Goal: Task Accomplishment & Management: Use online tool/utility

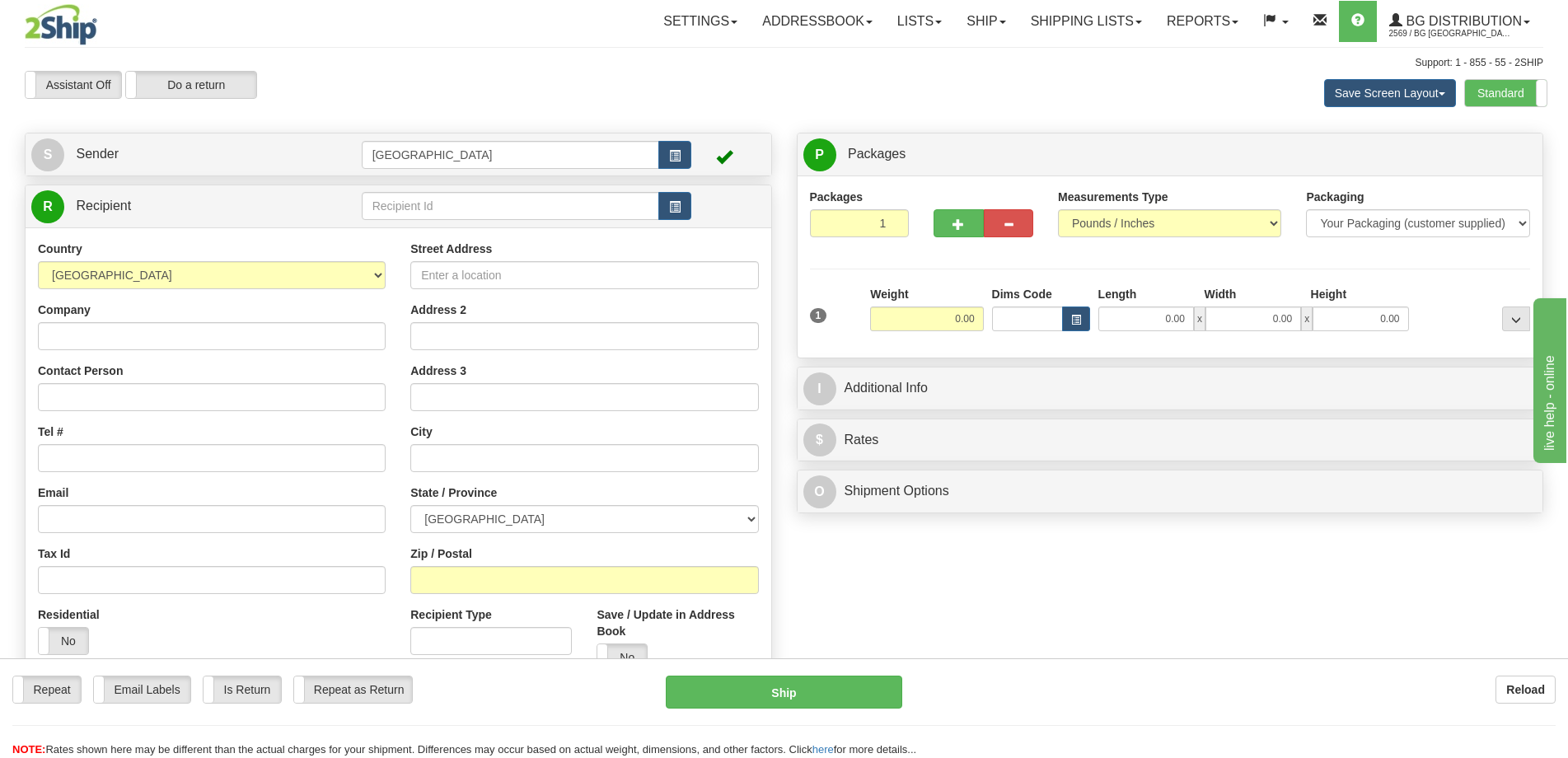
drag, startPoint x: 475, startPoint y: 223, endPoint x: 479, endPoint y: 209, distance: 14.6
click at [475, 220] on div "R Recipient" at bounding box center [398, 206] width 745 height 42
click at [479, 209] on input "text" at bounding box center [511, 206] width 298 height 28
type input "60122"
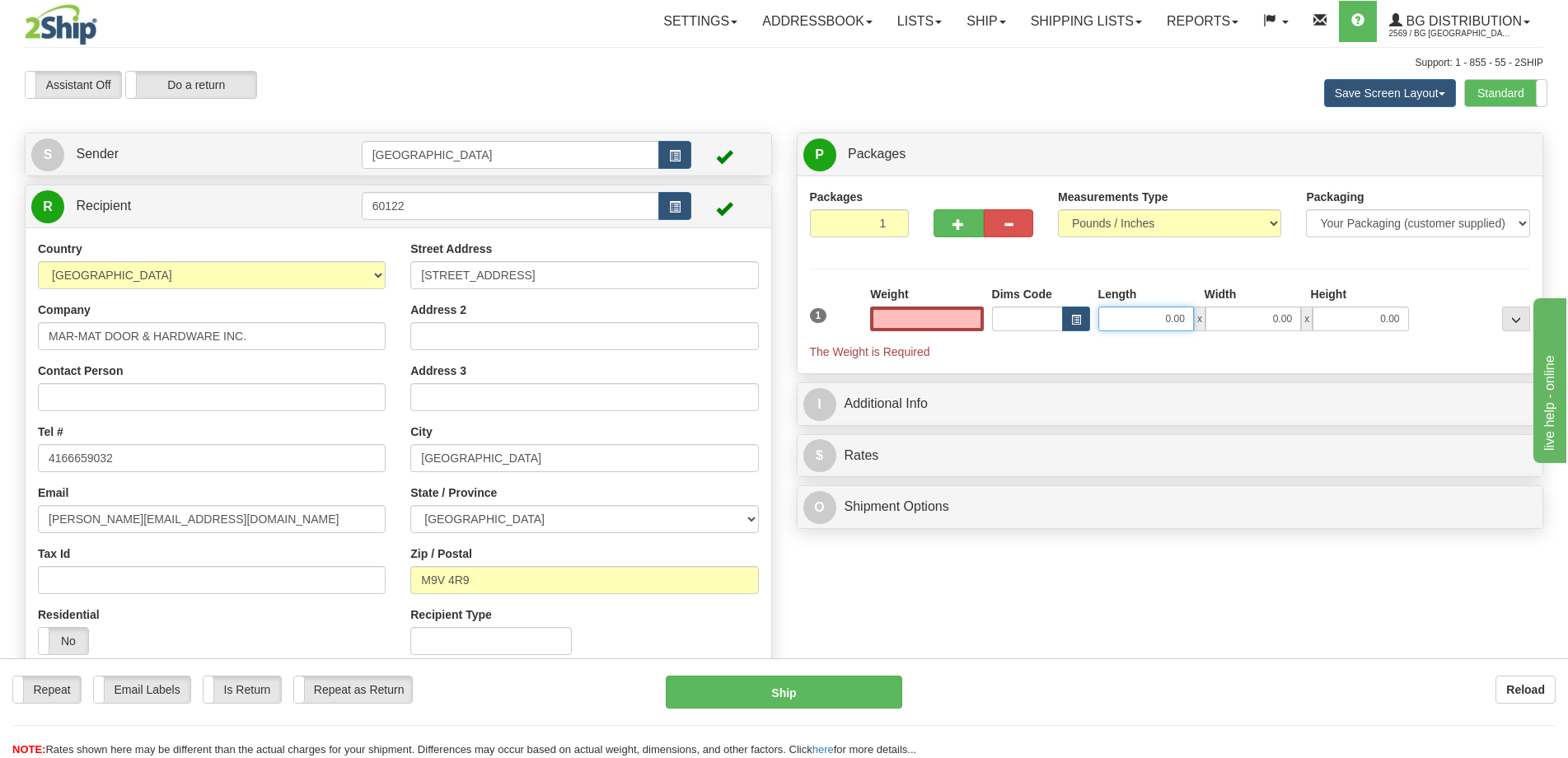
type input "0.00"
click at [1146, 312] on input "0.00" at bounding box center [1145, 318] width 95 height 24
type input "16.00"
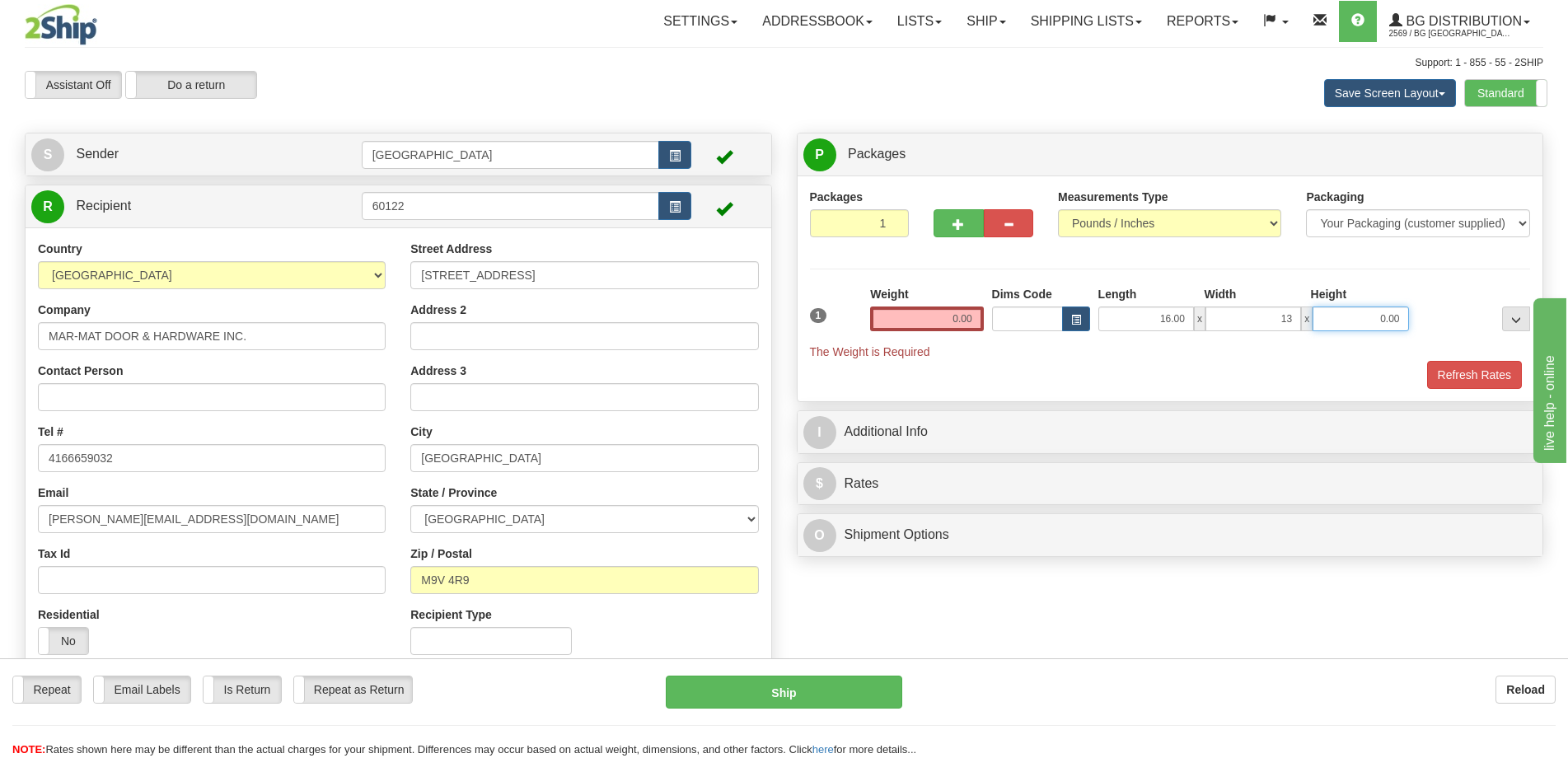
type input "13.00"
type input "11.00"
click at [956, 315] on input "0.00" at bounding box center [926, 318] width 112 height 24
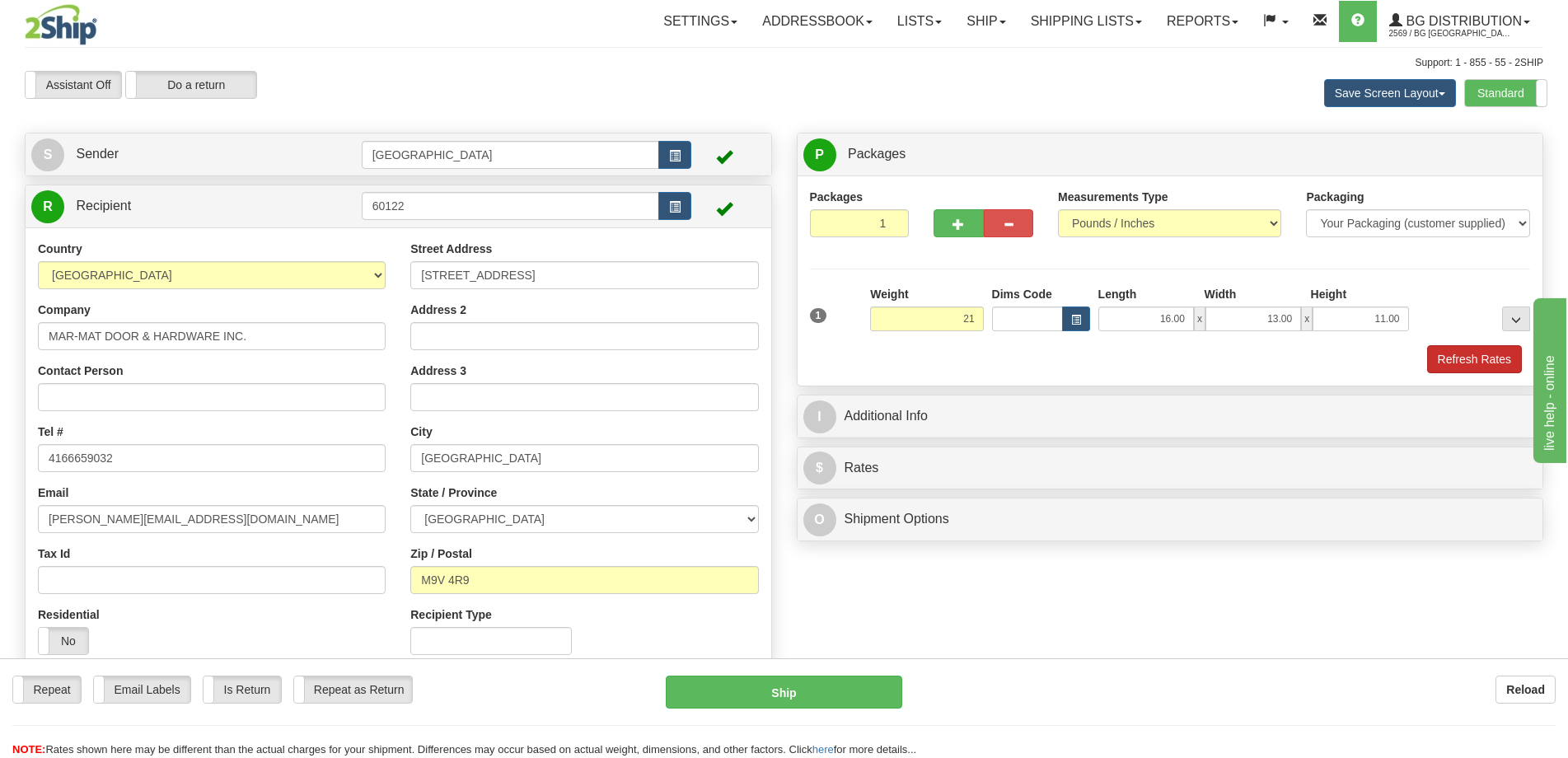
type input "21.00"
drag, startPoint x: 1416, startPoint y: 347, endPoint x: 1426, endPoint y: 351, distance: 10.8
click at [1426, 351] on div "Refresh Rates" at bounding box center [1170, 359] width 729 height 28
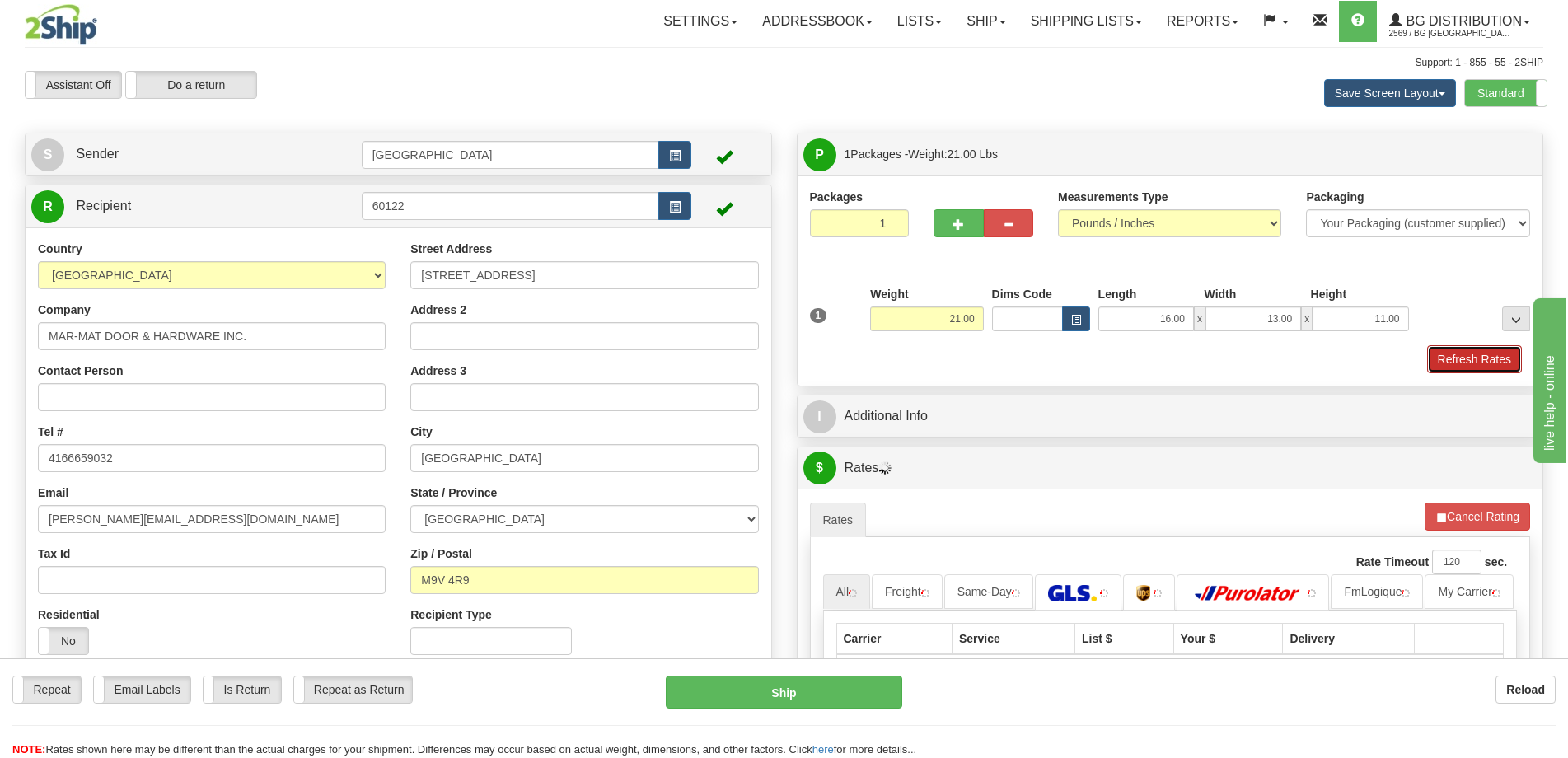
click at [1427, 351] on button "Refresh Rates" at bounding box center [1474, 359] width 94 height 28
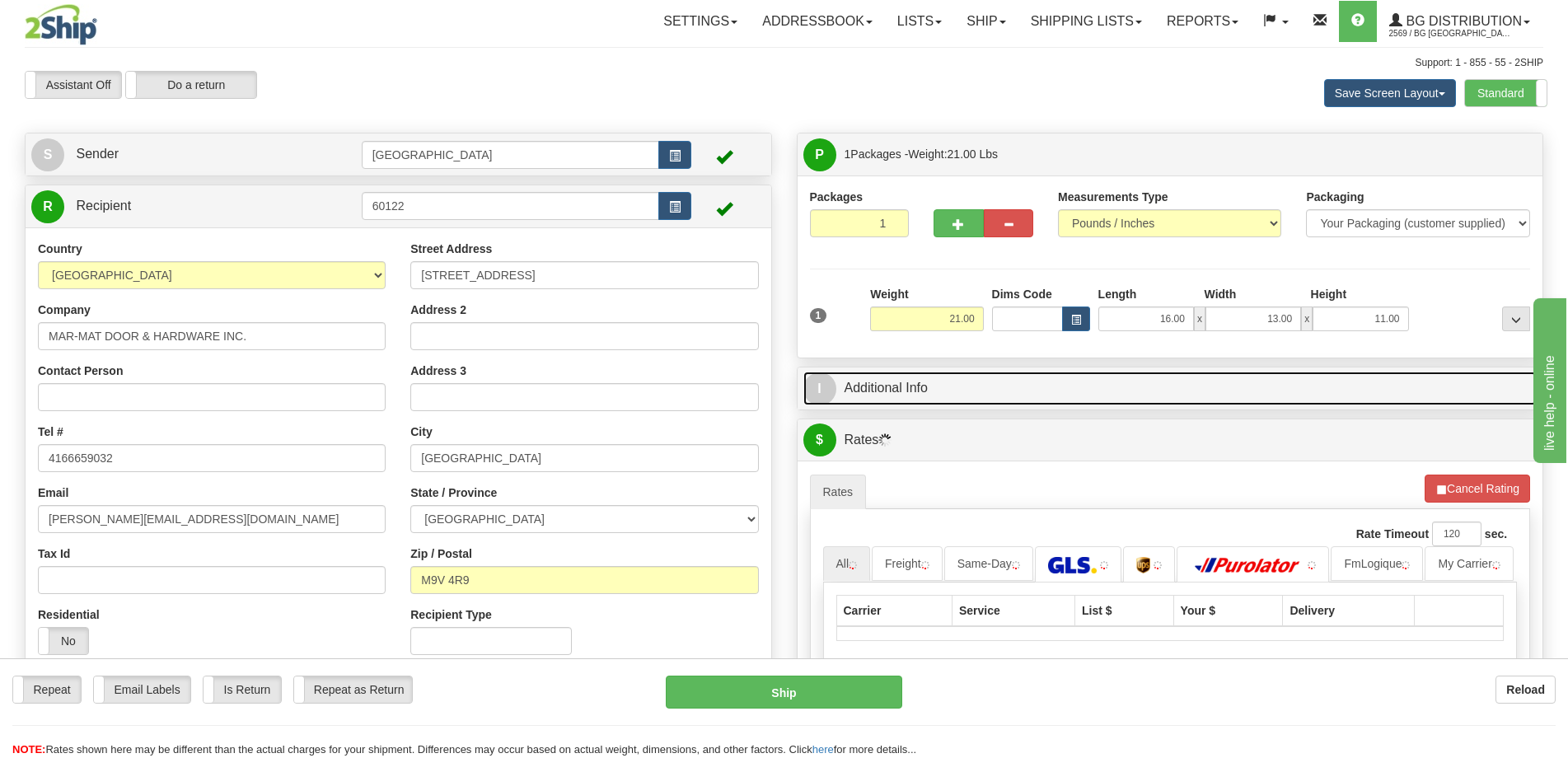
click at [1362, 393] on link "I Additional Info" at bounding box center [1170, 388] width 734 height 34
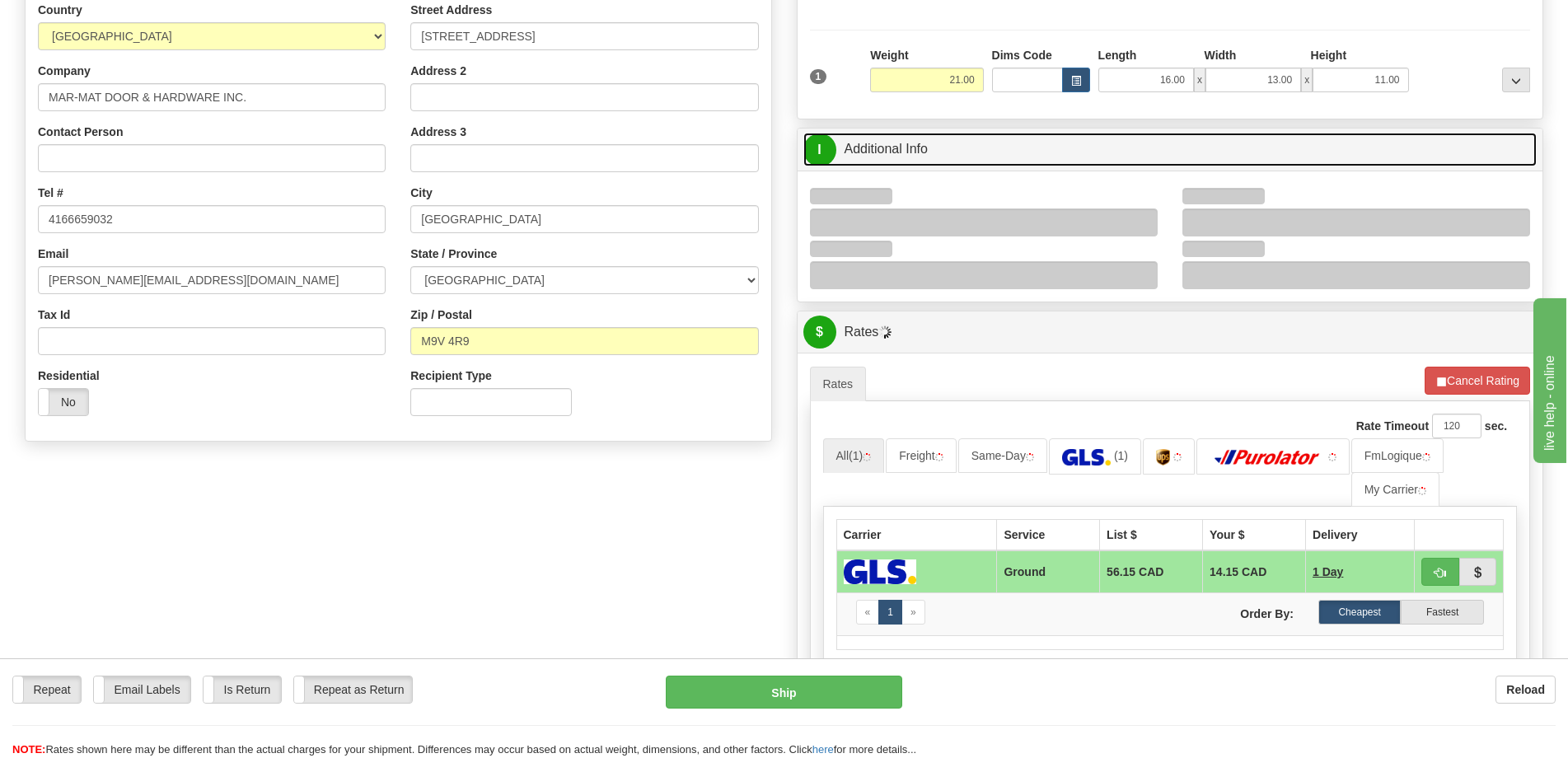
scroll to position [248, 0]
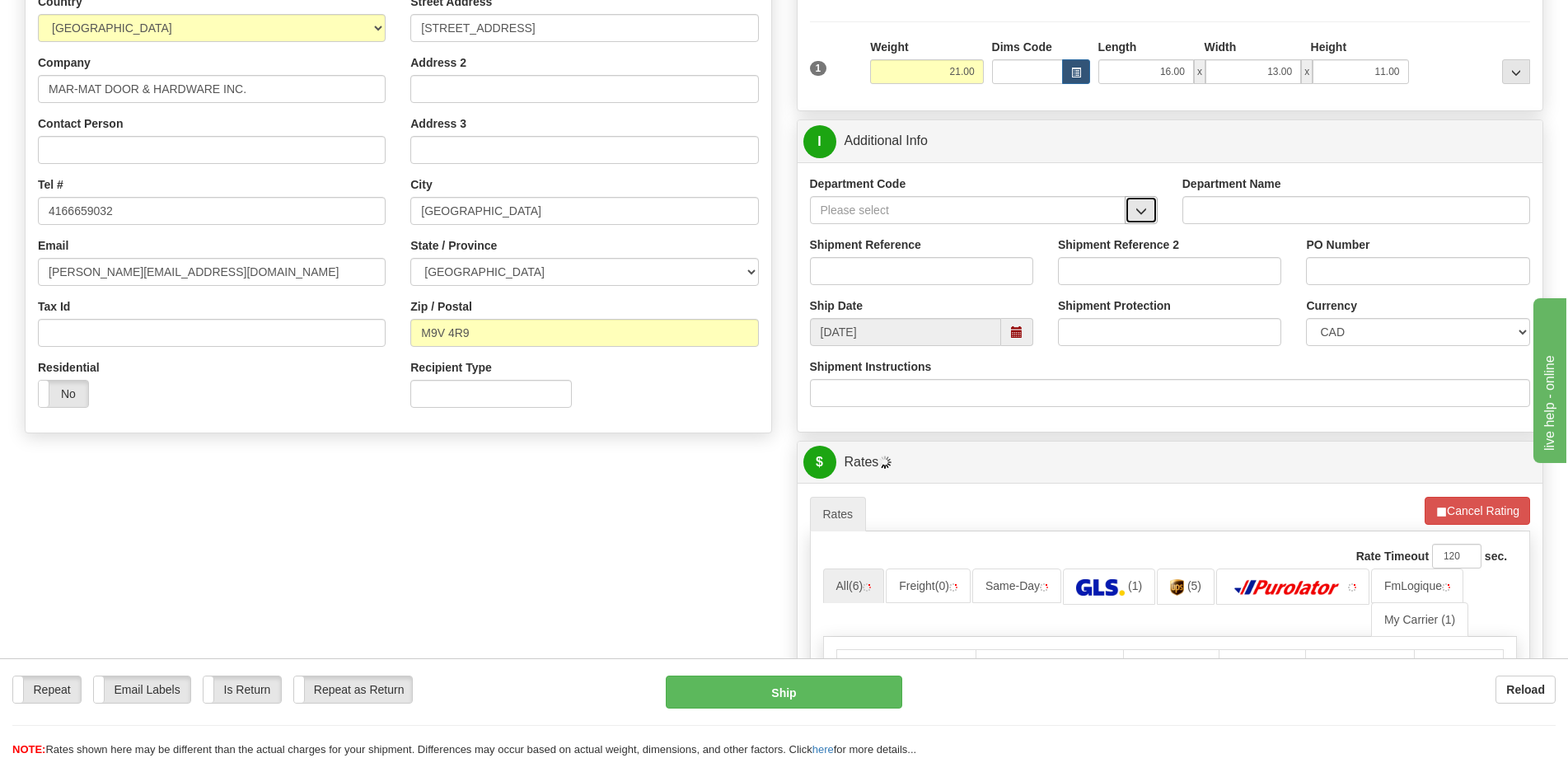
click at [1141, 202] on button "button" at bounding box center [1141, 209] width 33 height 28
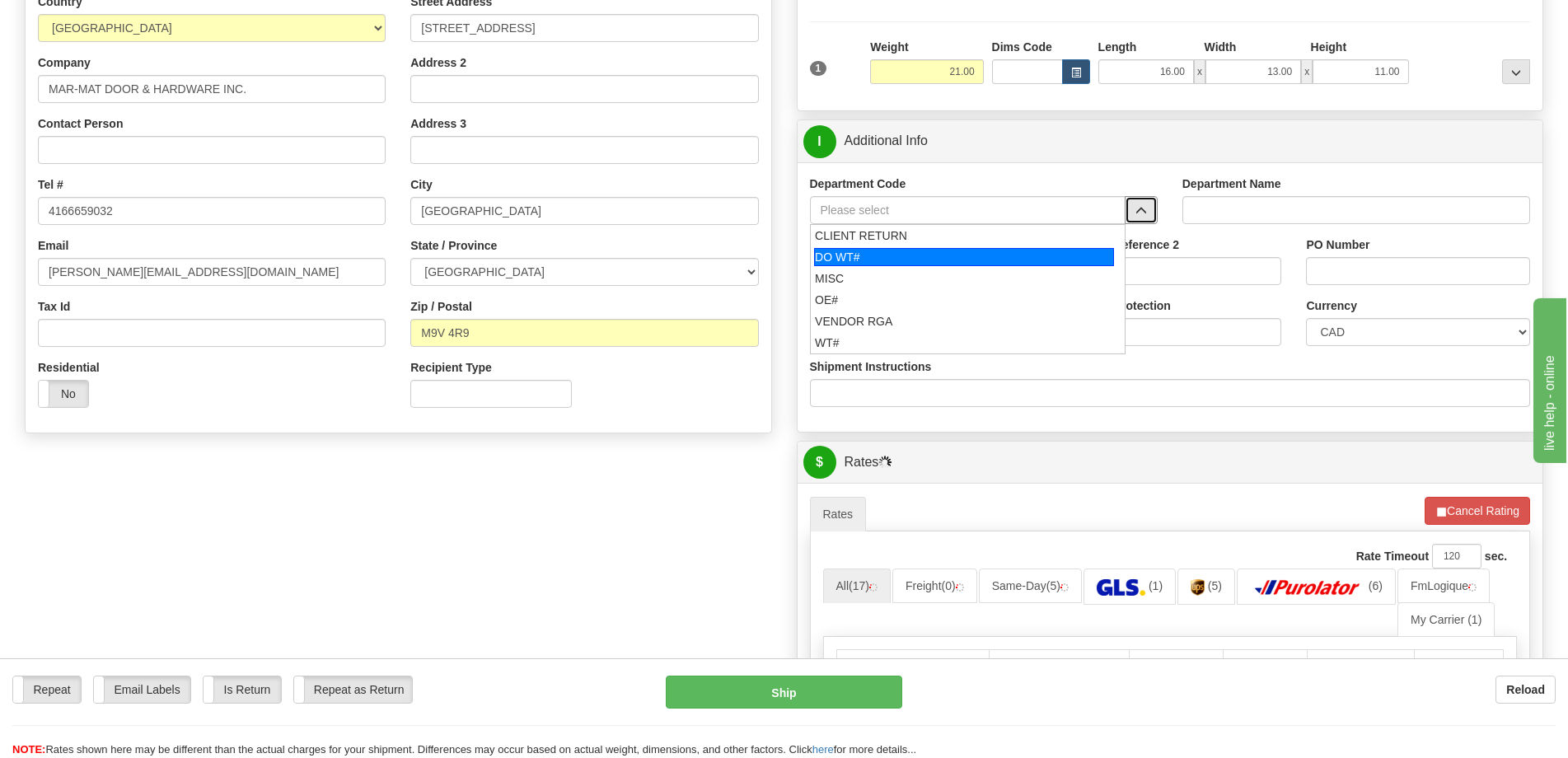
click at [932, 257] on div "DO WT#" at bounding box center [964, 257] width 300 height 18
type input "DO WT#"
type input "DIRECT ORDERS"
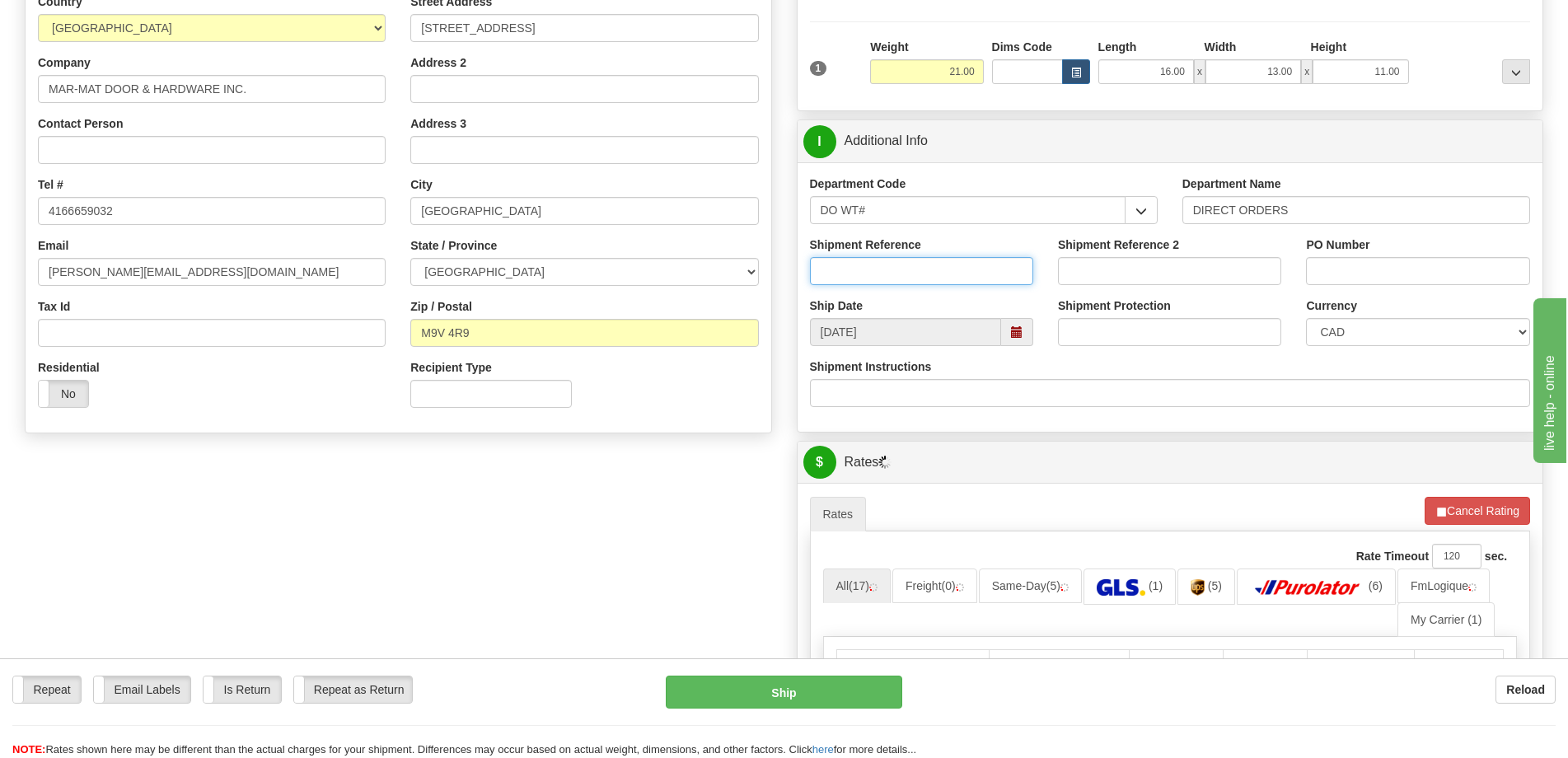
click at [913, 275] on input "Shipment Reference" at bounding box center [921, 270] width 223 height 28
type input "167568-00"
click at [1369, 275] on input "PO Number" at bounding box center [1417, 270] width 223 height 28
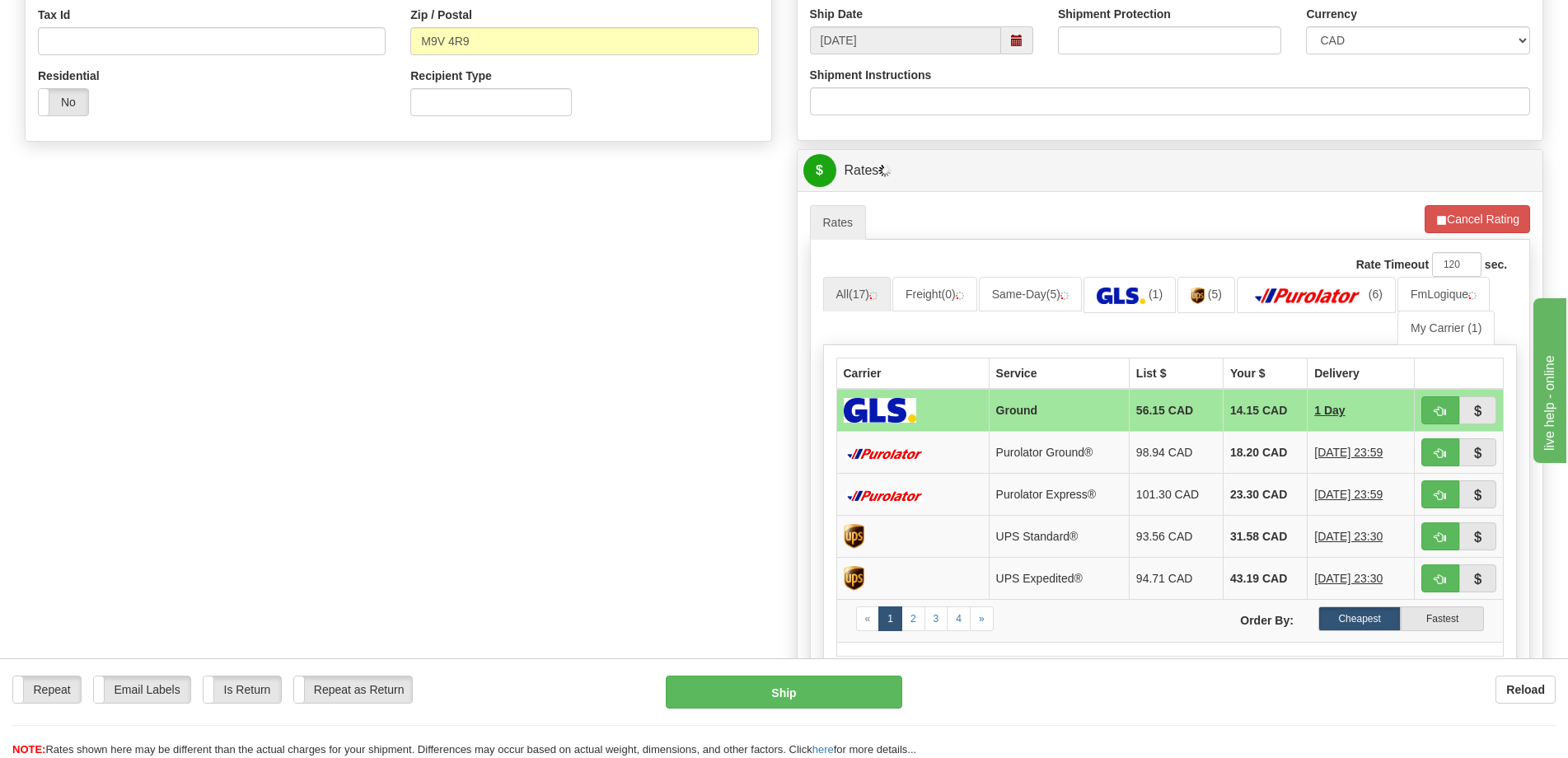
scroll to position [659, 0]
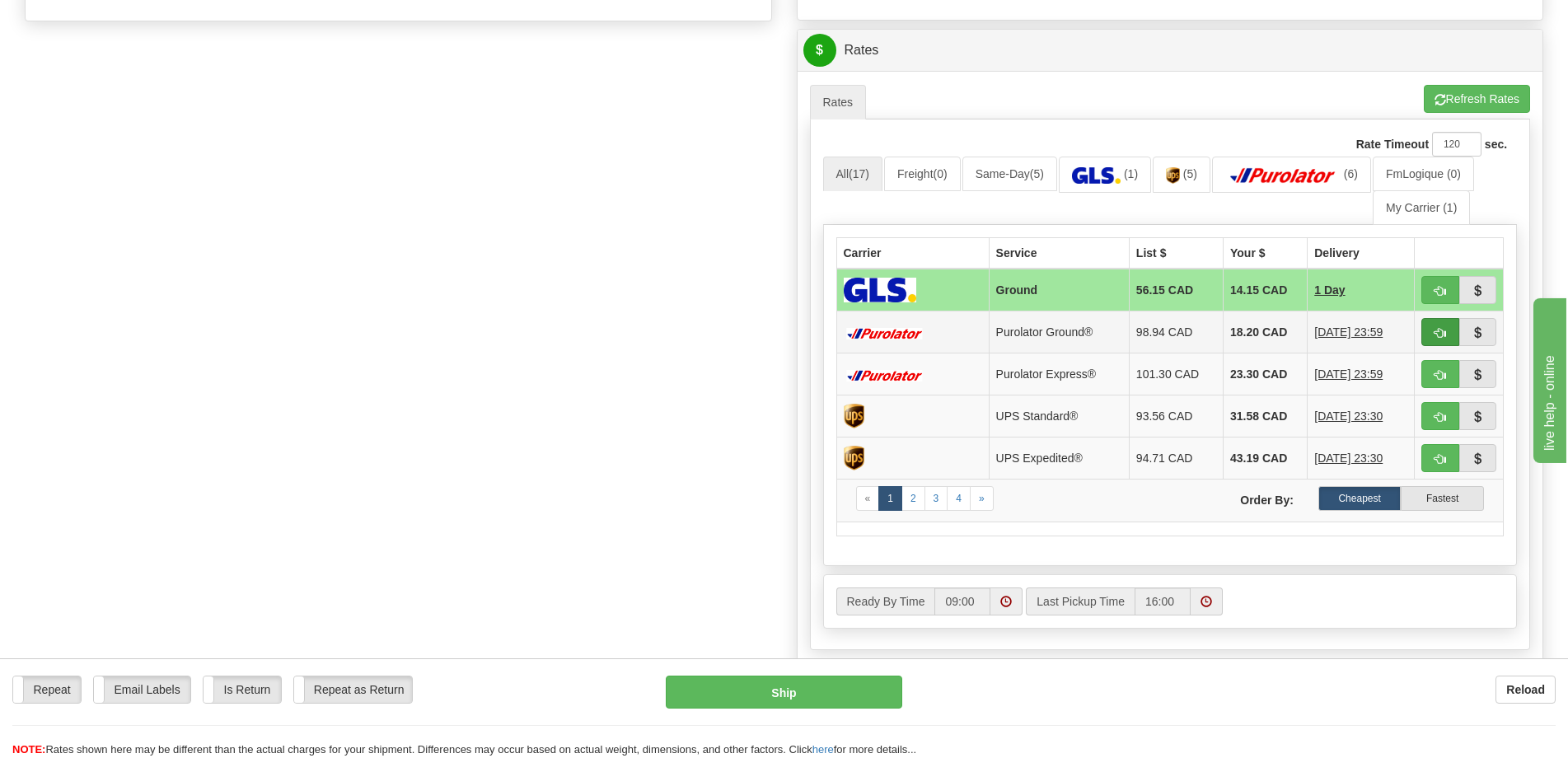
type input "."
click at [1437, 336] on span "button" at bounding box center [1440, 334] width 12 height 11
type input "260"
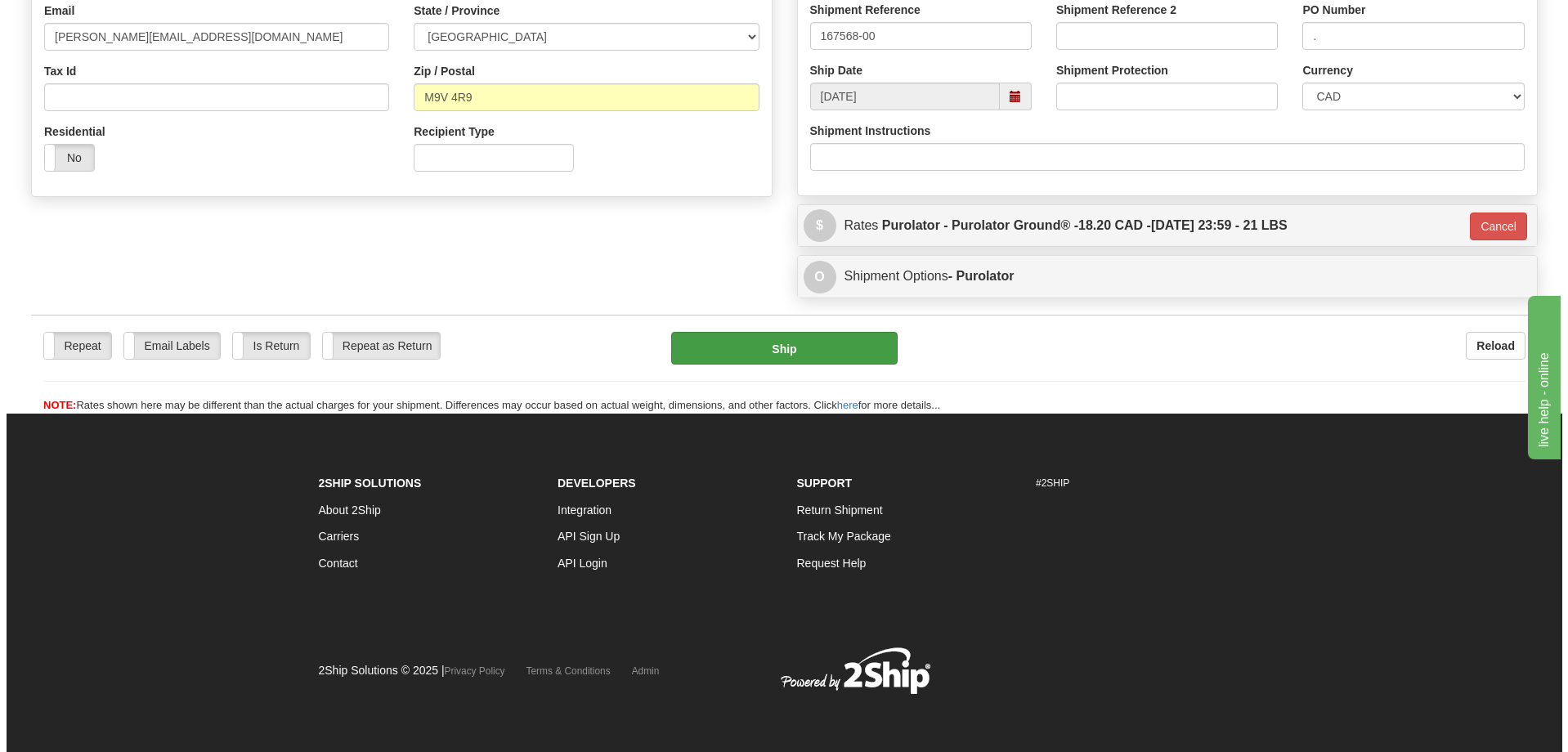
scroll to position [479, 0]
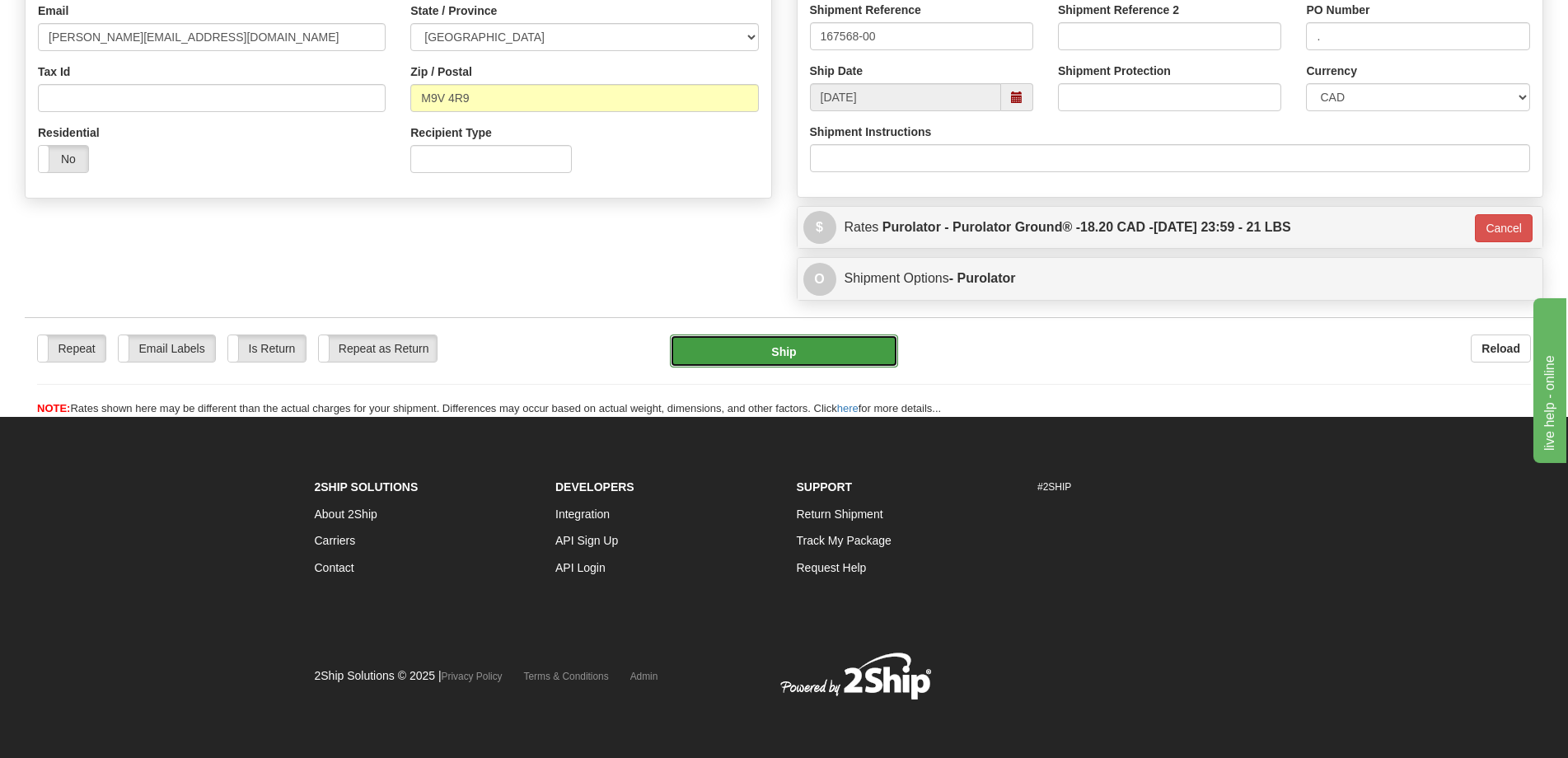
click at [784, 339] on button "Ship" at bounding box center [784, 351] width 229 height 33
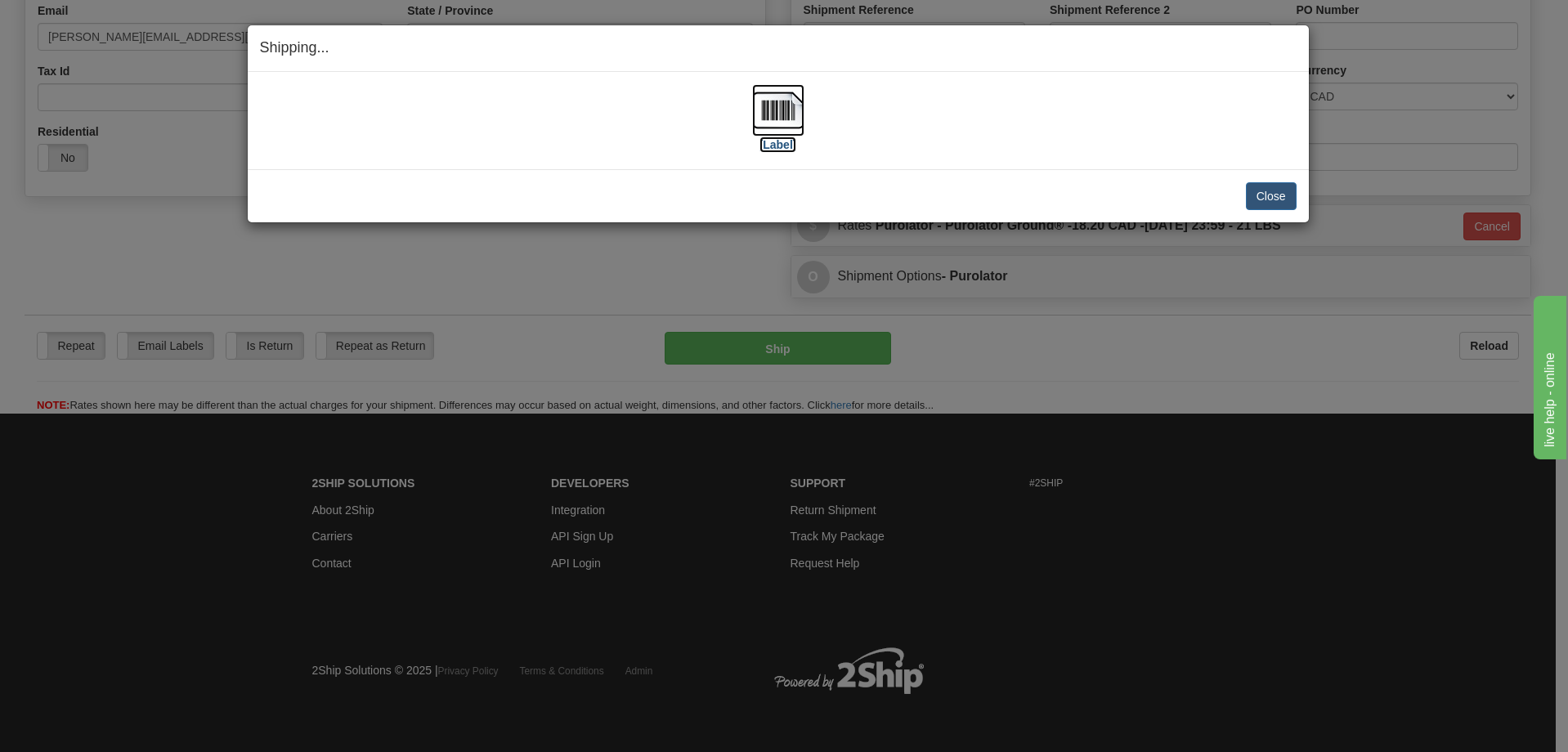
click at [785, 103] on img at bounding box center [779, 111] width 52 height 52
click at [1283, 195] on button "Close" at bounding box center [1271, 196] width 50 height 28
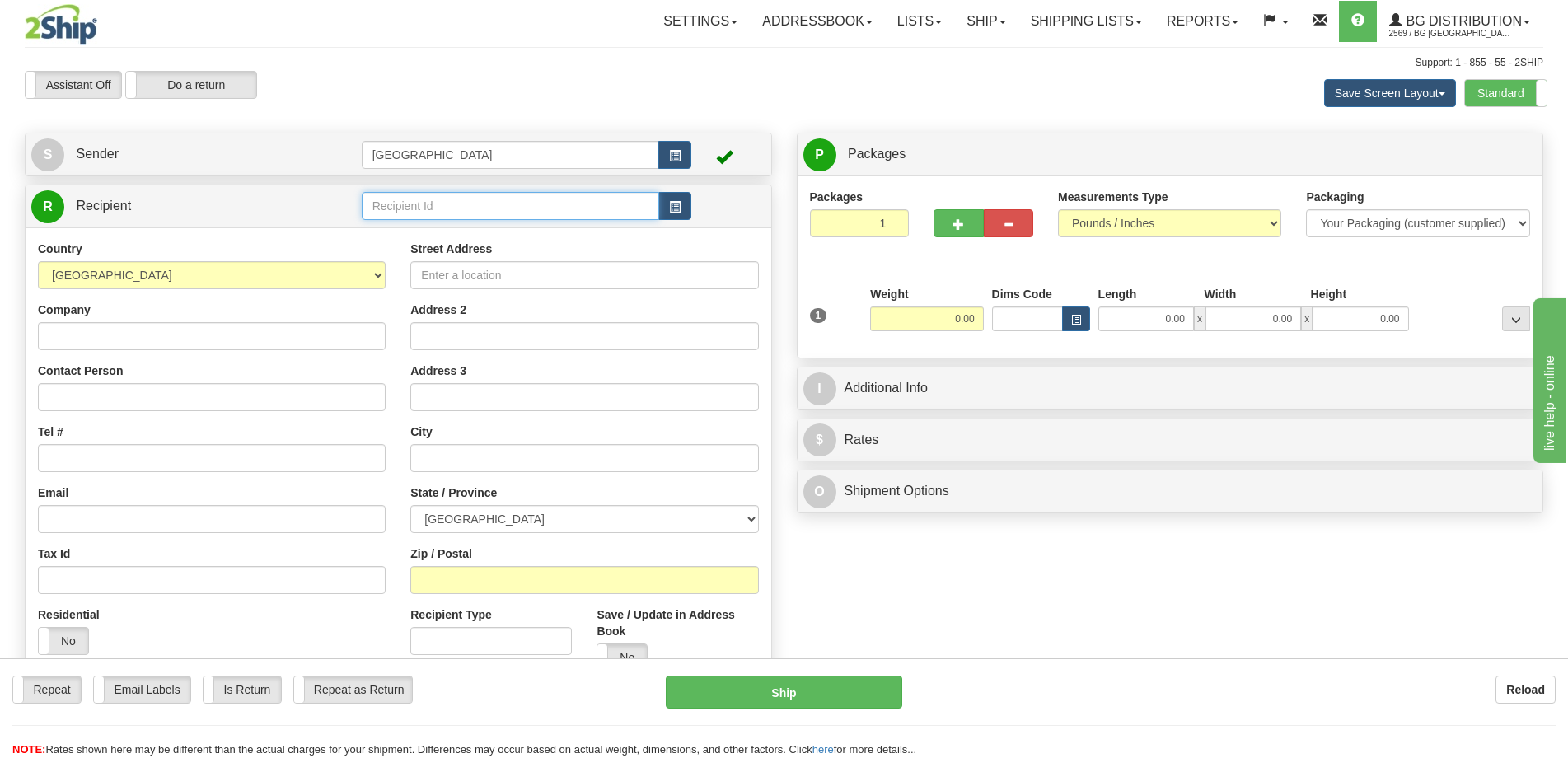
click at [447, 219] on input "text" at bounding box center [511, 206] width 298 height 28
click at [461, 227] on div "5532" at bounding box center [506, 231] width 282 height 18
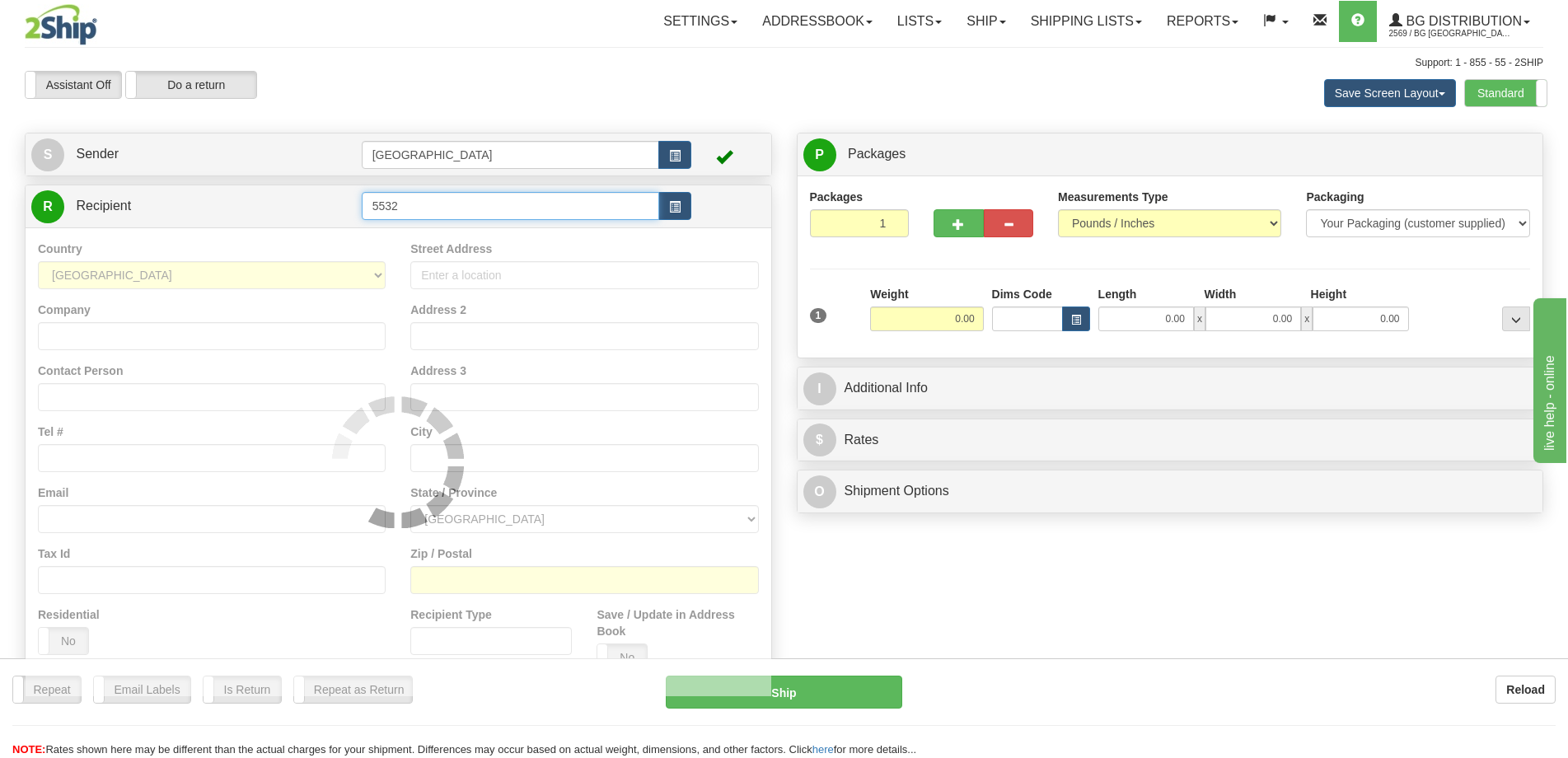
type input "5532"
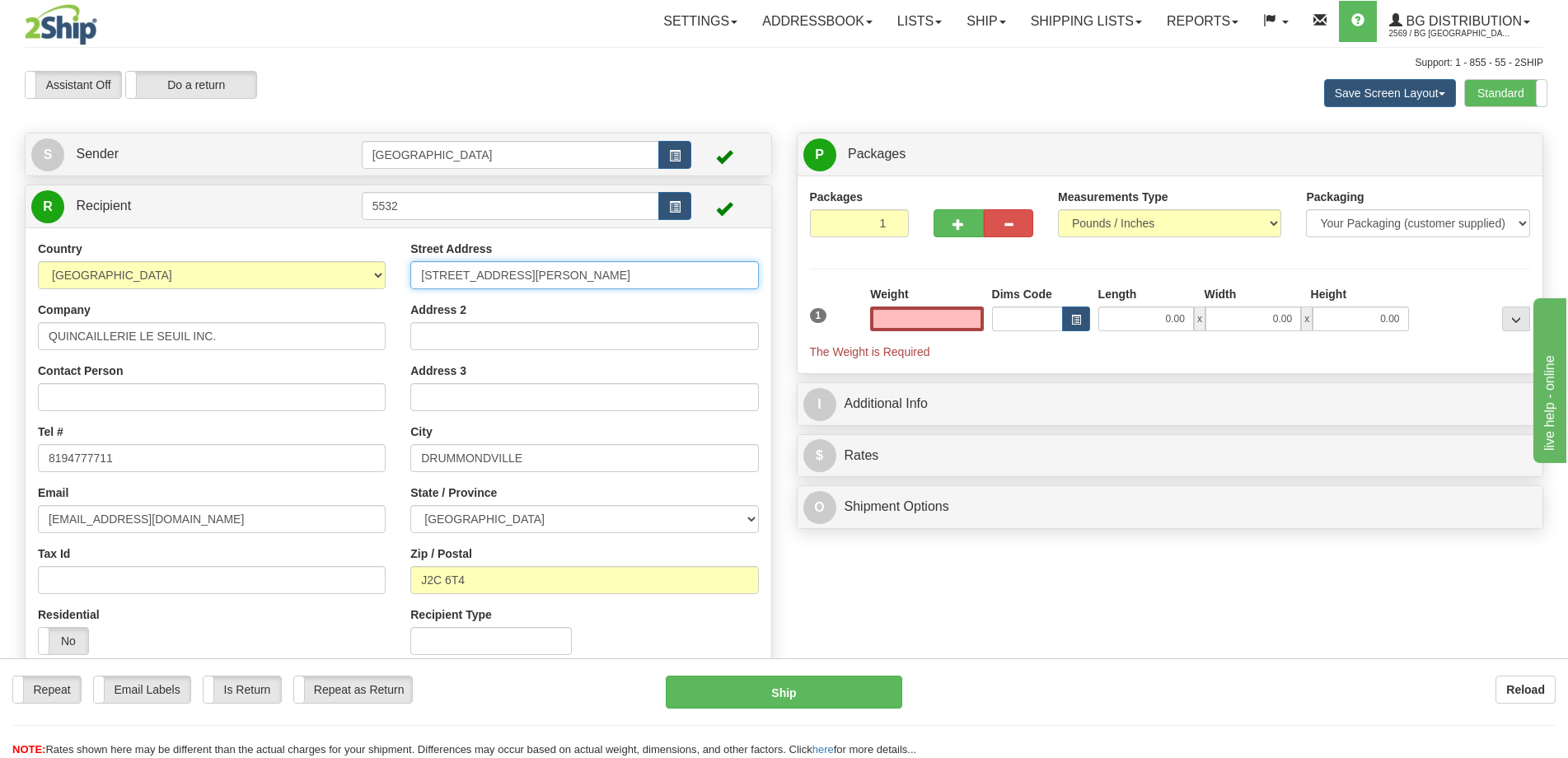
type input "0.00"
drag, startPoint x: 527, startPoint y: 267, endPoint x: 408, endPoint y: 272, distance: 119.1
click at [408, 272] on div "Street Address 2353 RUE SIGOUIN Address 2 Address 3 City DRUMMONDVILLE State / …" at bounding box center [584, 453] width 373 height 427
type input "2260 route 122"
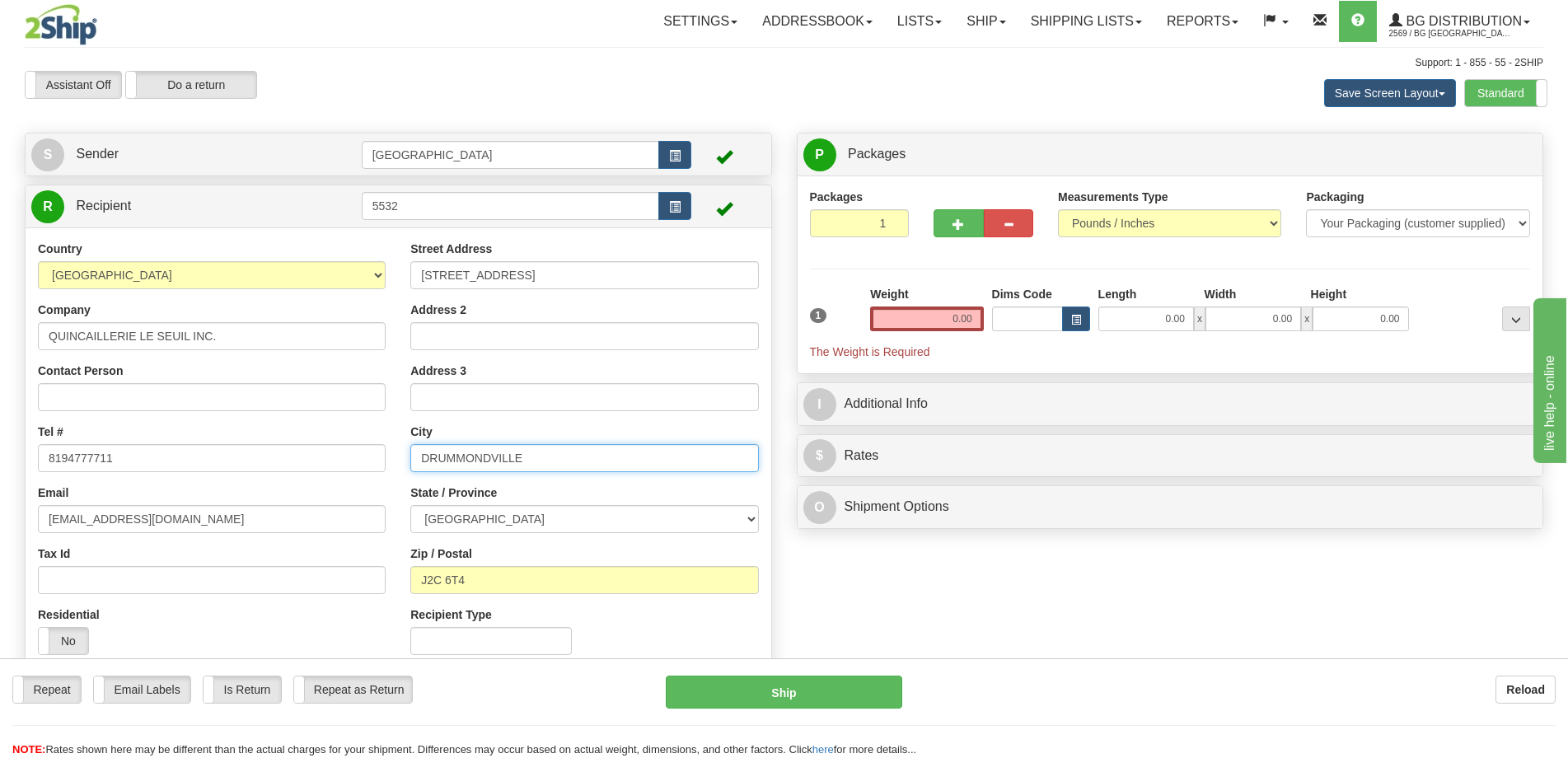
type input "Saint-Cyrille-de-Wendover"
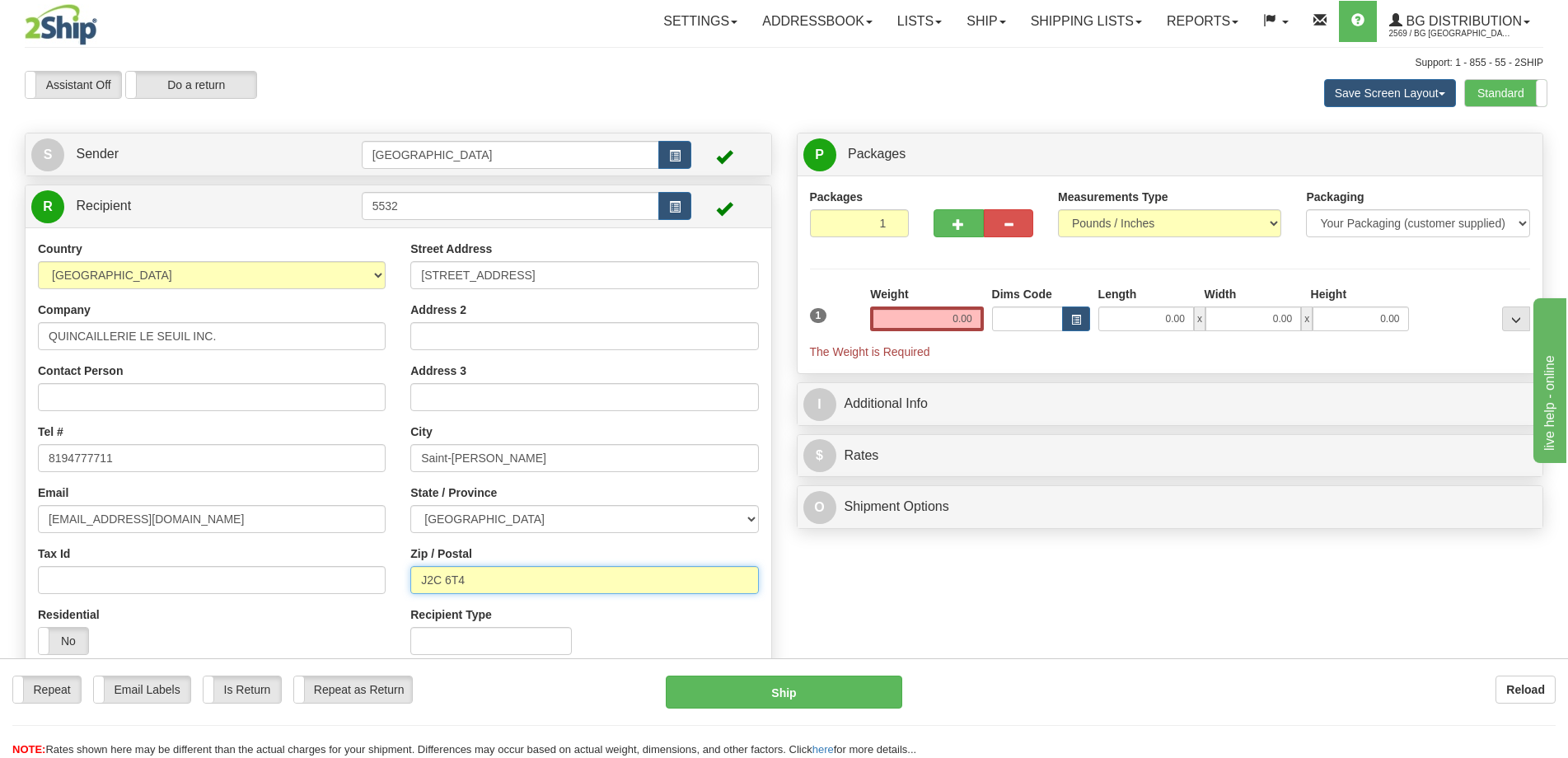
type input "J1Z 1B8"
click at [1166, 319] on input "0.00" at bounding box center [1145, 318] width 95 height 24
type input "96.00"
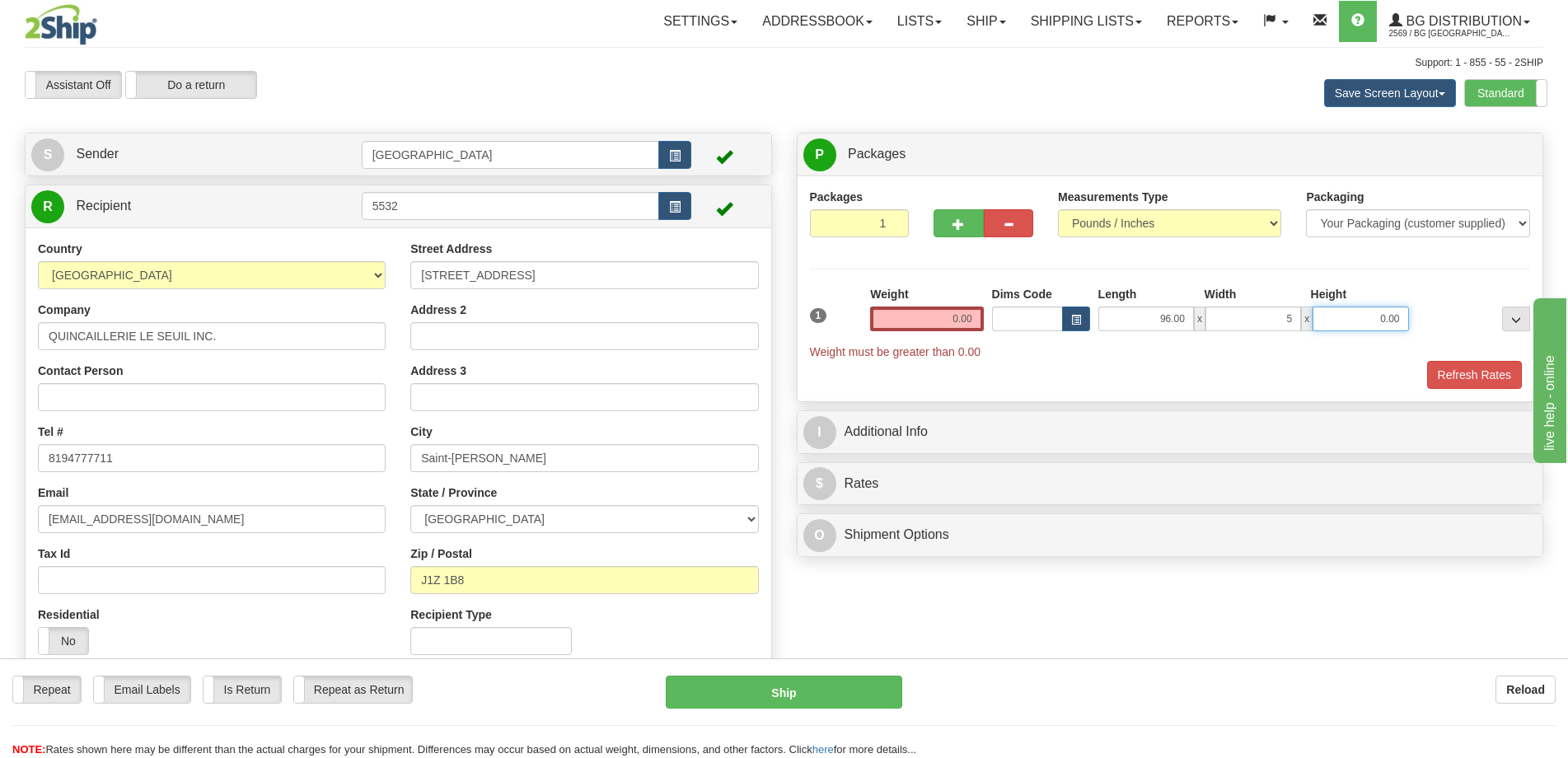
type input "5.00"
type input "3.00"
click at [986, 316] on div "Weight 0.00" at bounding box center [927, 315] width 122 height 58
click at [967, 317] on input "0.00" at bounding box center [926, 318] width 112 height 24
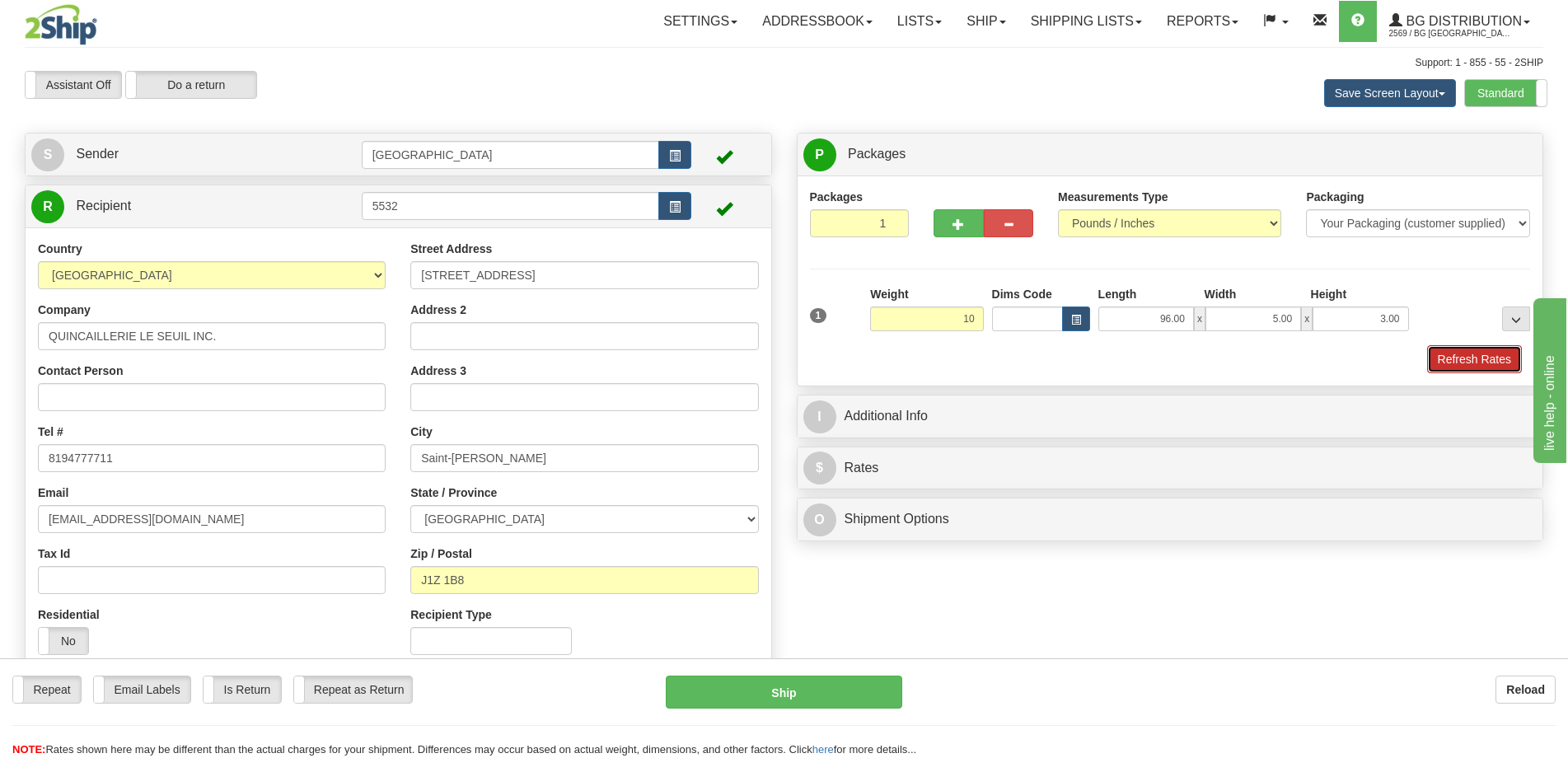
type input "10.00"
click at [1508, 355] on button "Refresh Rates" at bounding box center [1474, 359] width 94 height 28
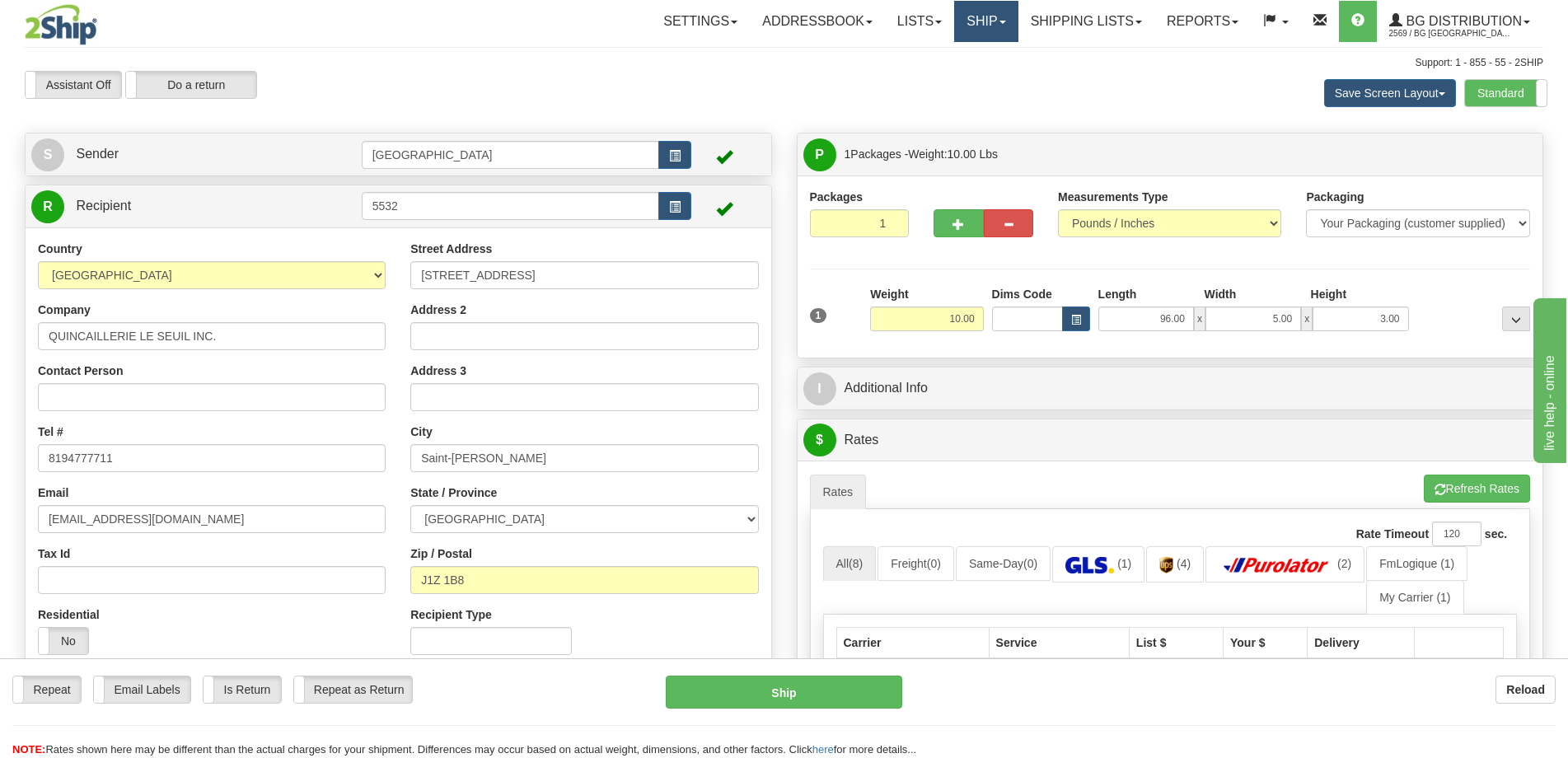
click at [975, 24] on link "Ship" at bounding box center [986, 21] width 63 height 41
click at [950, 55] on span "Ship Screen" at bounding box center [935, 57] width 63 height 14
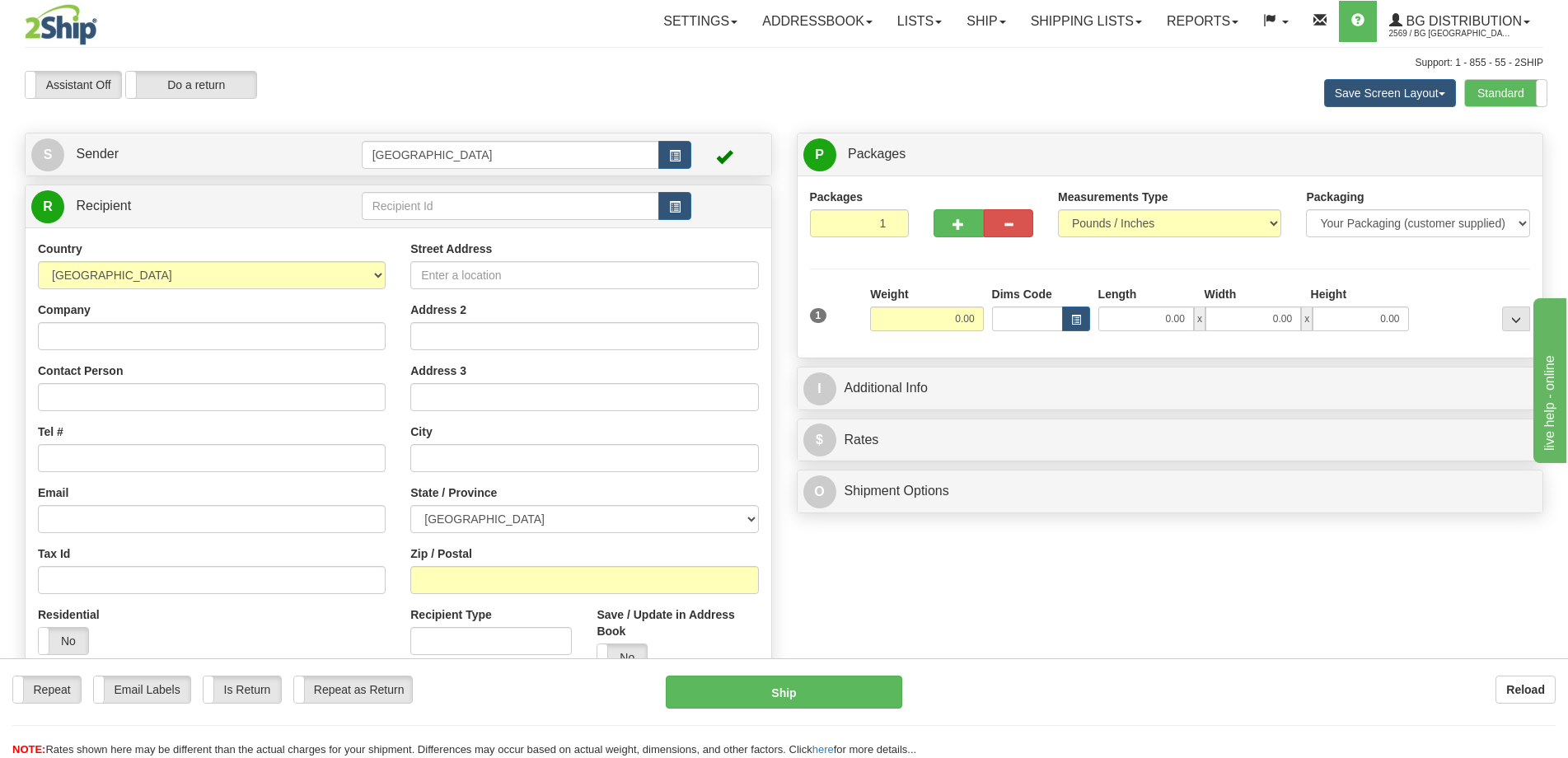
click at [571, 101] on div "Assistant On Assistant Off Do a return Do a return Previous Next Save Screen La…" at bounding box center [784, 92] width 1543 height 44
click at [468, 215] on input "text" at bounding box center [511, 206] width 298 height 28
click at [451, 229] on div "9533" at bounding box center [506, 231] width 282 height 18
type input "9533"
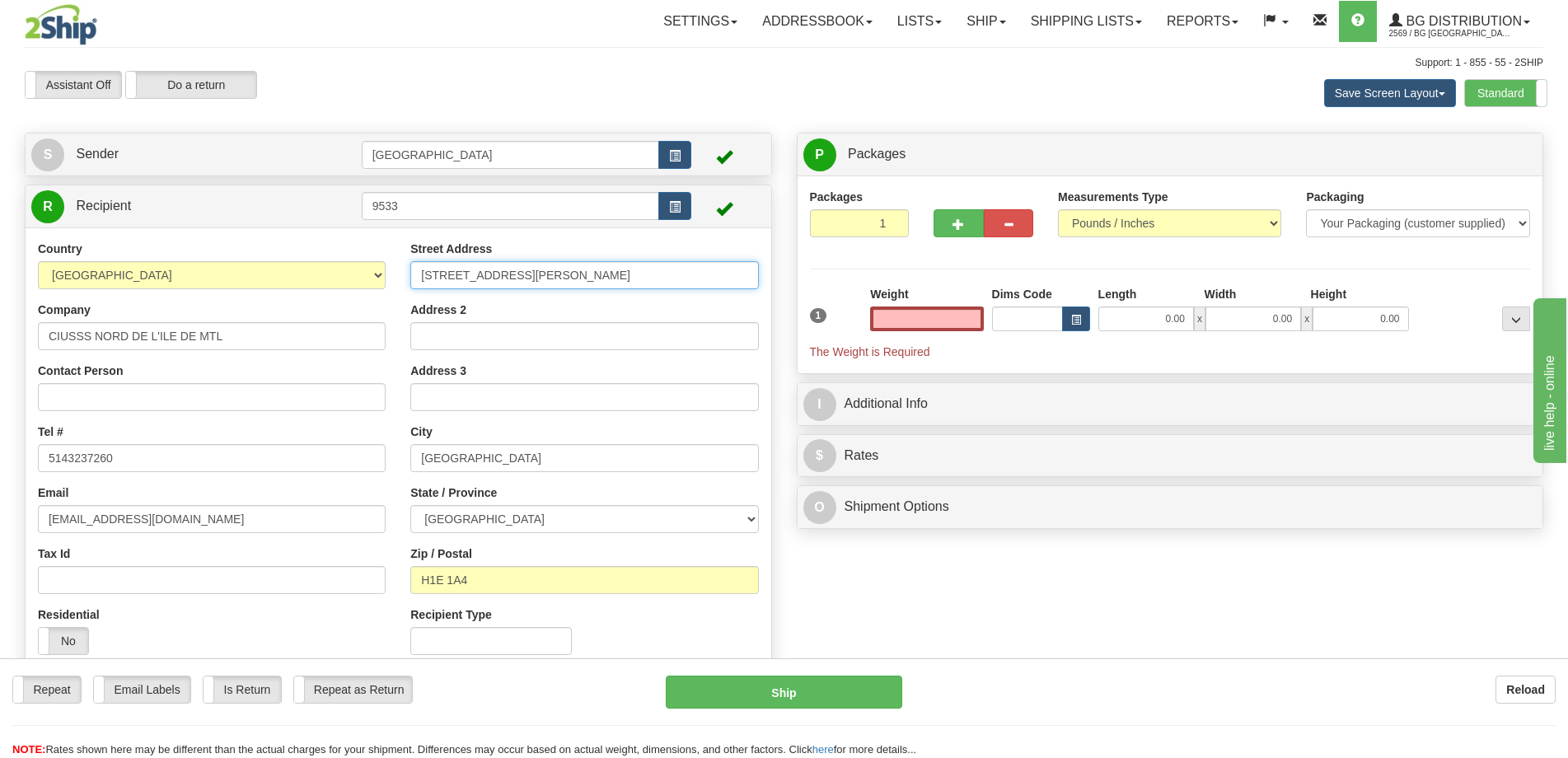
type input "0.00"
click at [570, 282] on input "7070 BOULEVARD PERRAS" at bounding box center [583, 275] width 347 height 28
drag, startPoint x: 574, startPoint y: 281, endPoint x: 375, endPoint y: 273, distance: 199.2
click at [375, 273] on div "Country AFGHANISTAN ALAND ISLANDS ALBANIA ALGERIA AMERICAN SAMOA ANDORRA ANGOLA…" at bounding box center [398, 453] width 745 height 427
type input "2180 rue Fleury Est"
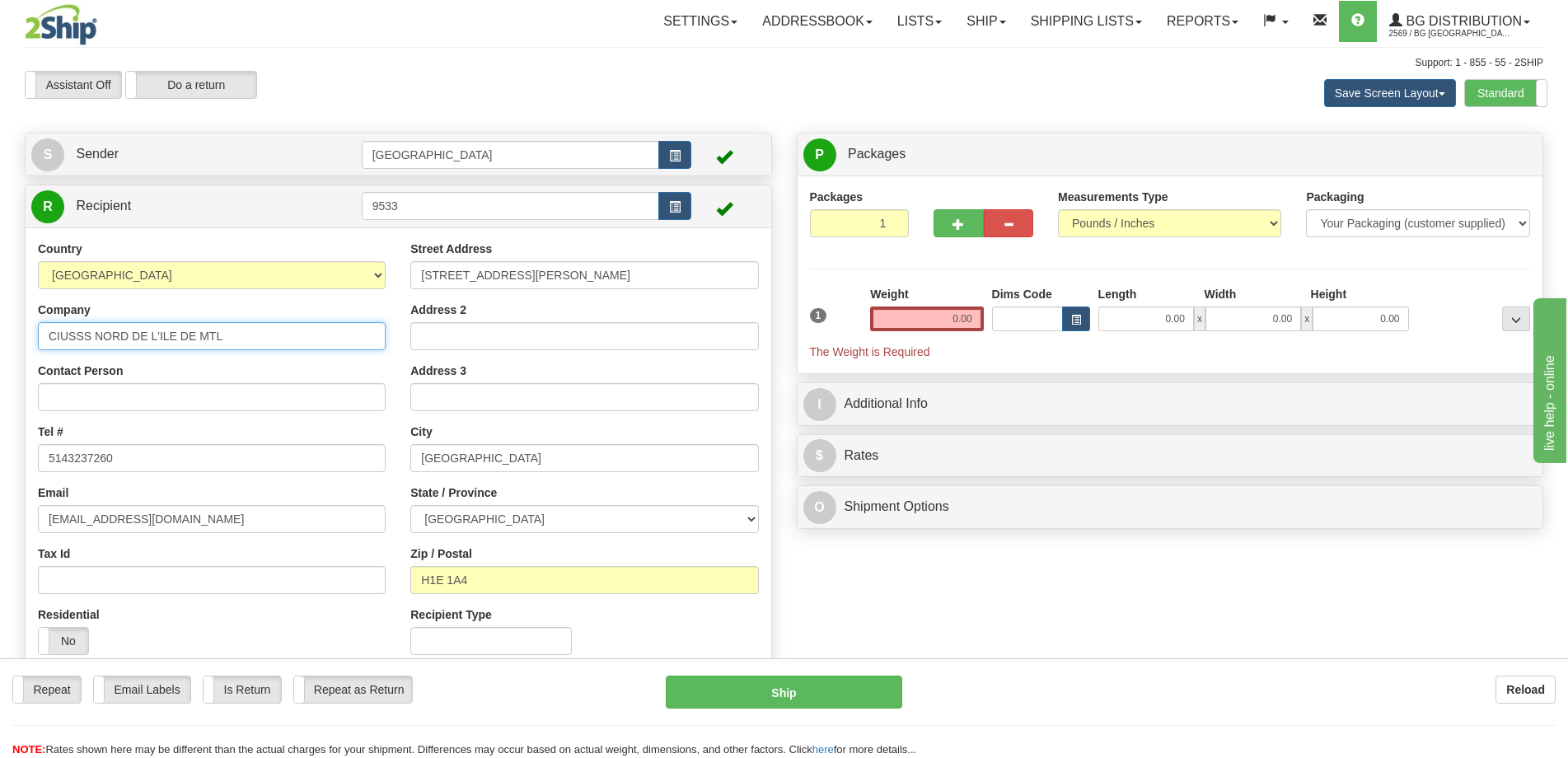
type input "Hôpital Fleury"
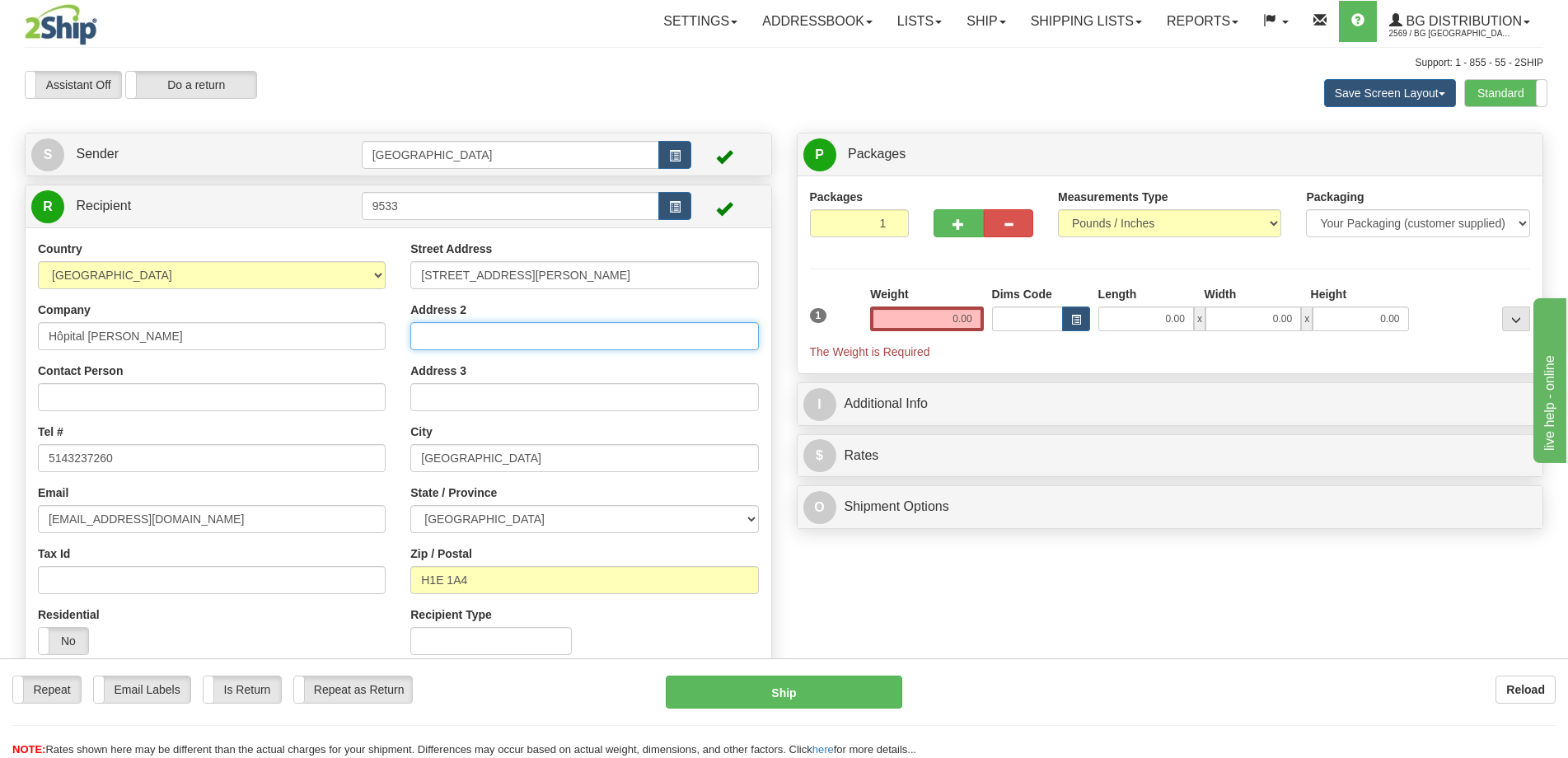
type input "7:30 à 12:00 et 13:00 à 15:30"
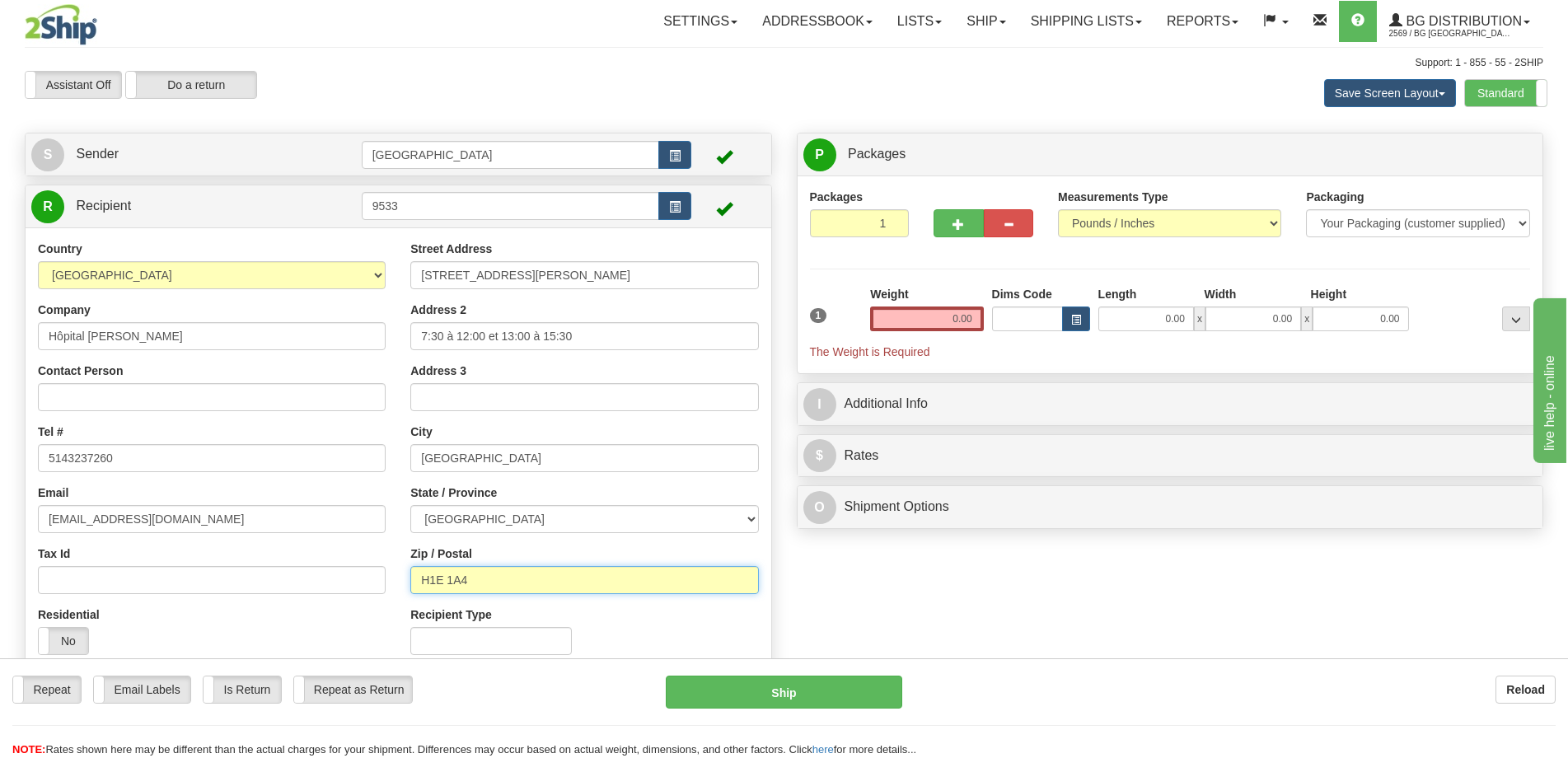
type input "H2B 1K3"
click at [1161, 307] on input "0.00" at bounding box center [1145, 318] width 95 height 24
type input "9.00"
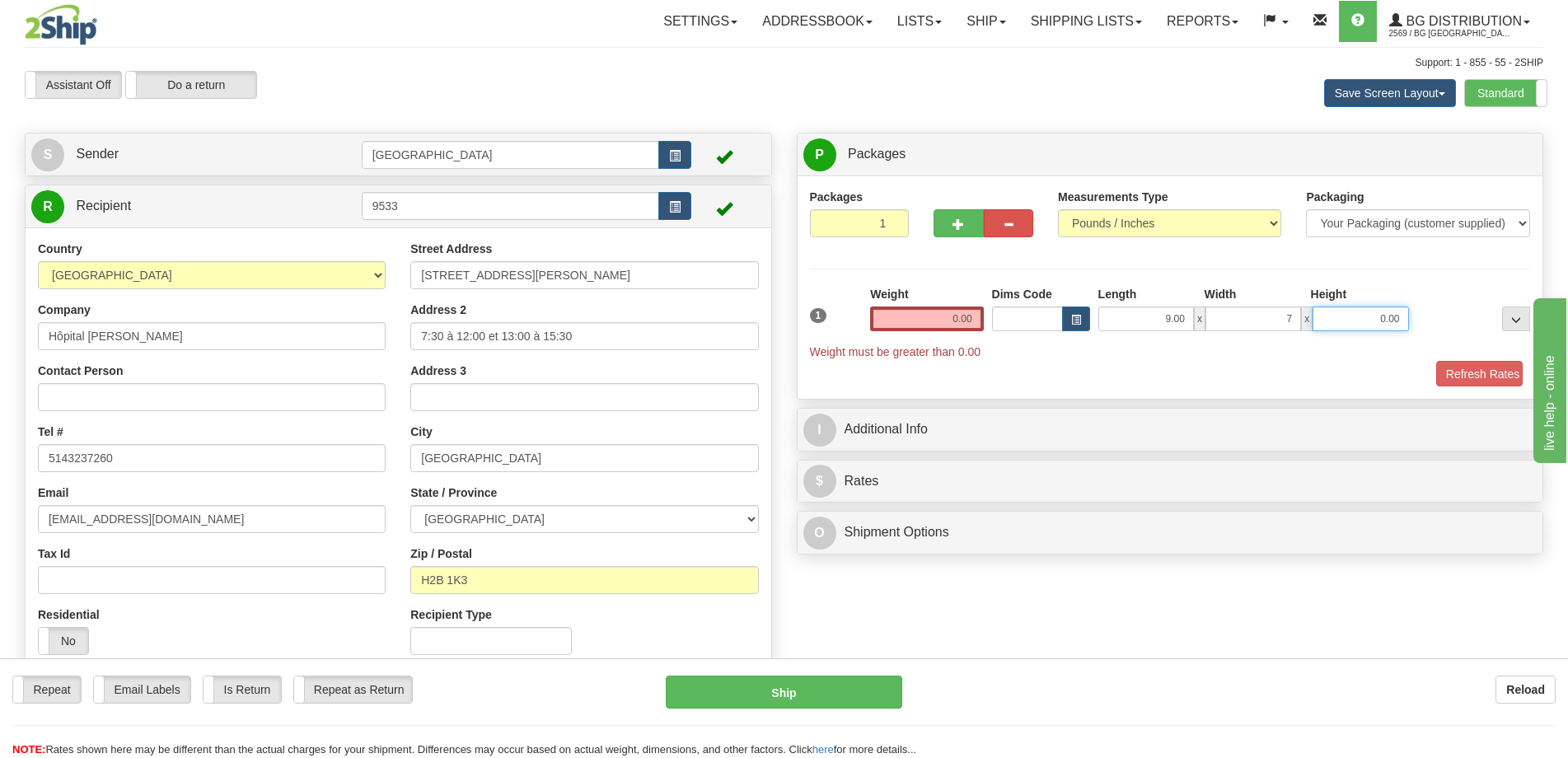
type input "7.00"
type input "4.00"
click at [953, 310] on input "0.00" at bounding box center [926, 318] width 112 height 24
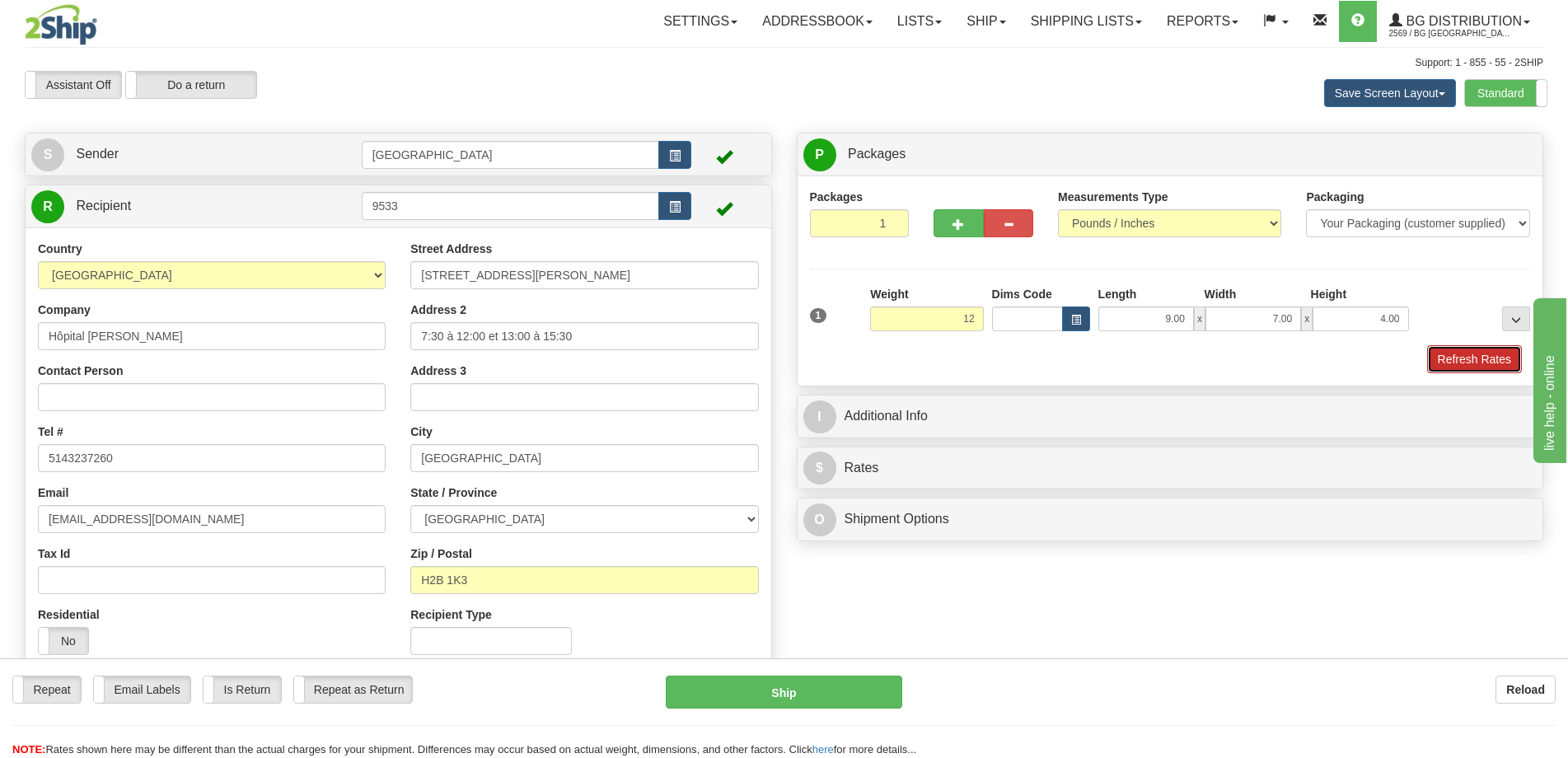
click at [1486, 357] on button "Refresh Rates" at bounding box center [1474, 359] width 94 height 28
type input "12.00"
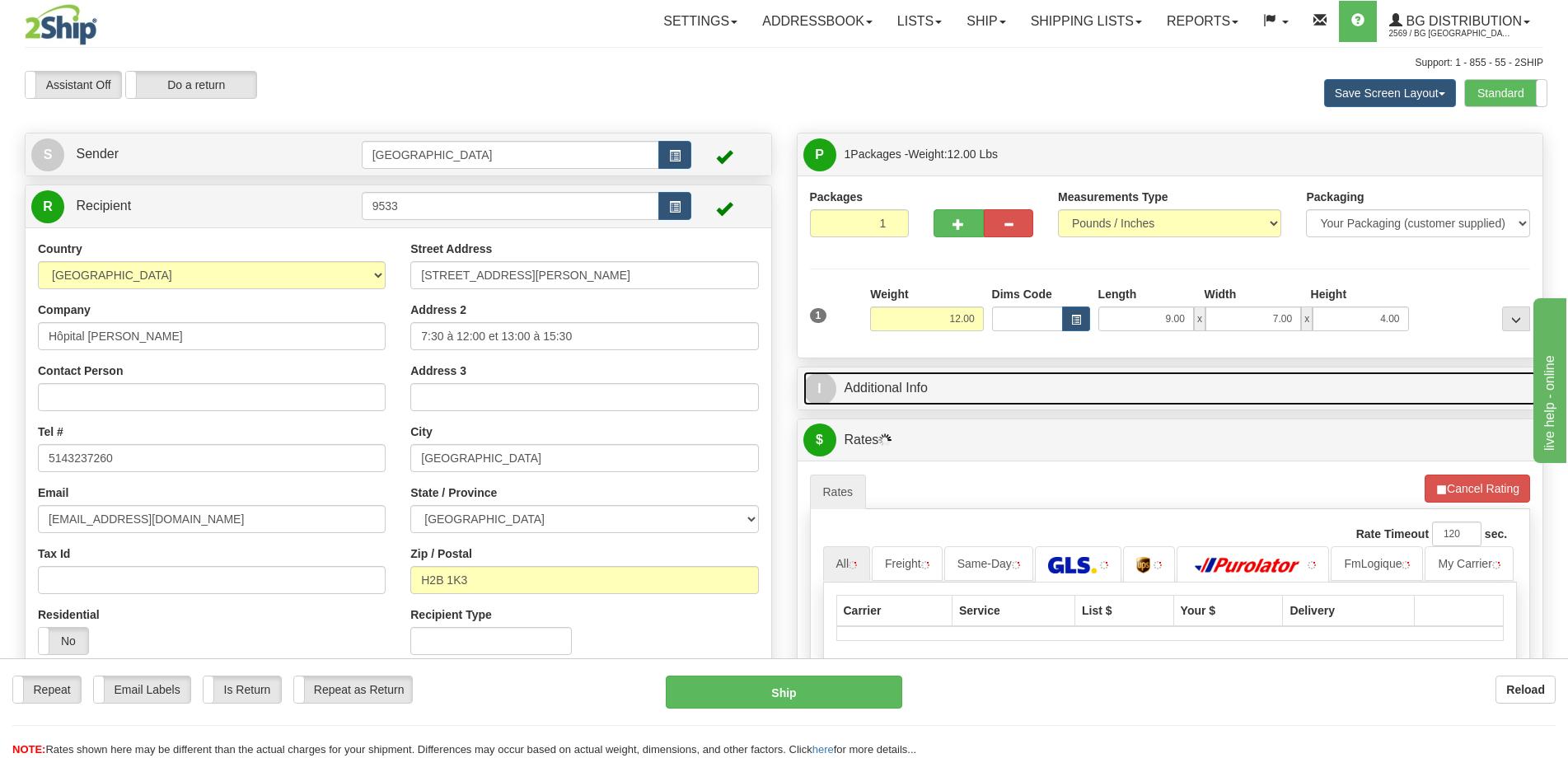
click at [1317, 376] on link "I Additional Info" at bounding box center [1170, 388] width 734 height 34
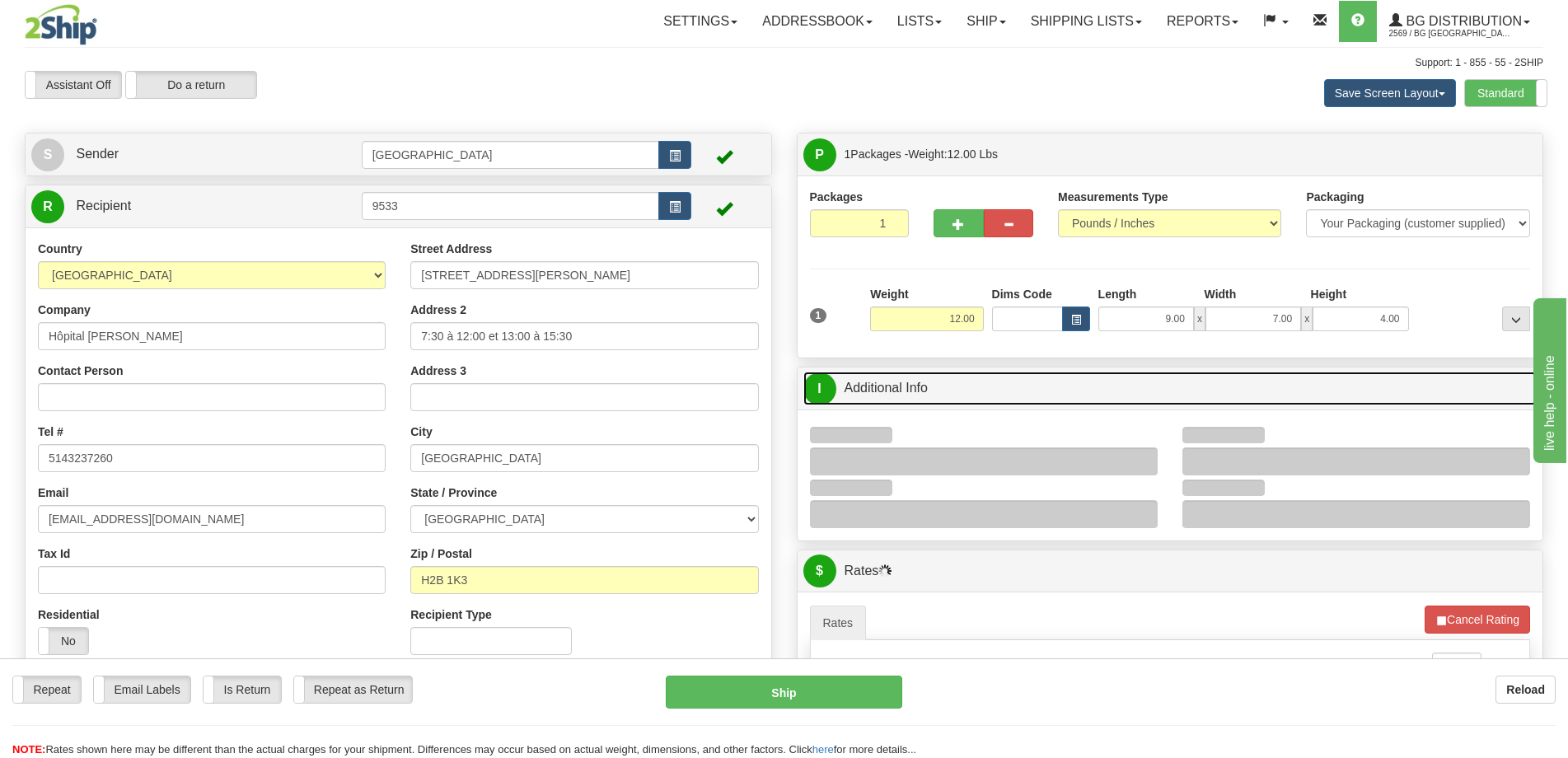
scroll to position [165, 0]
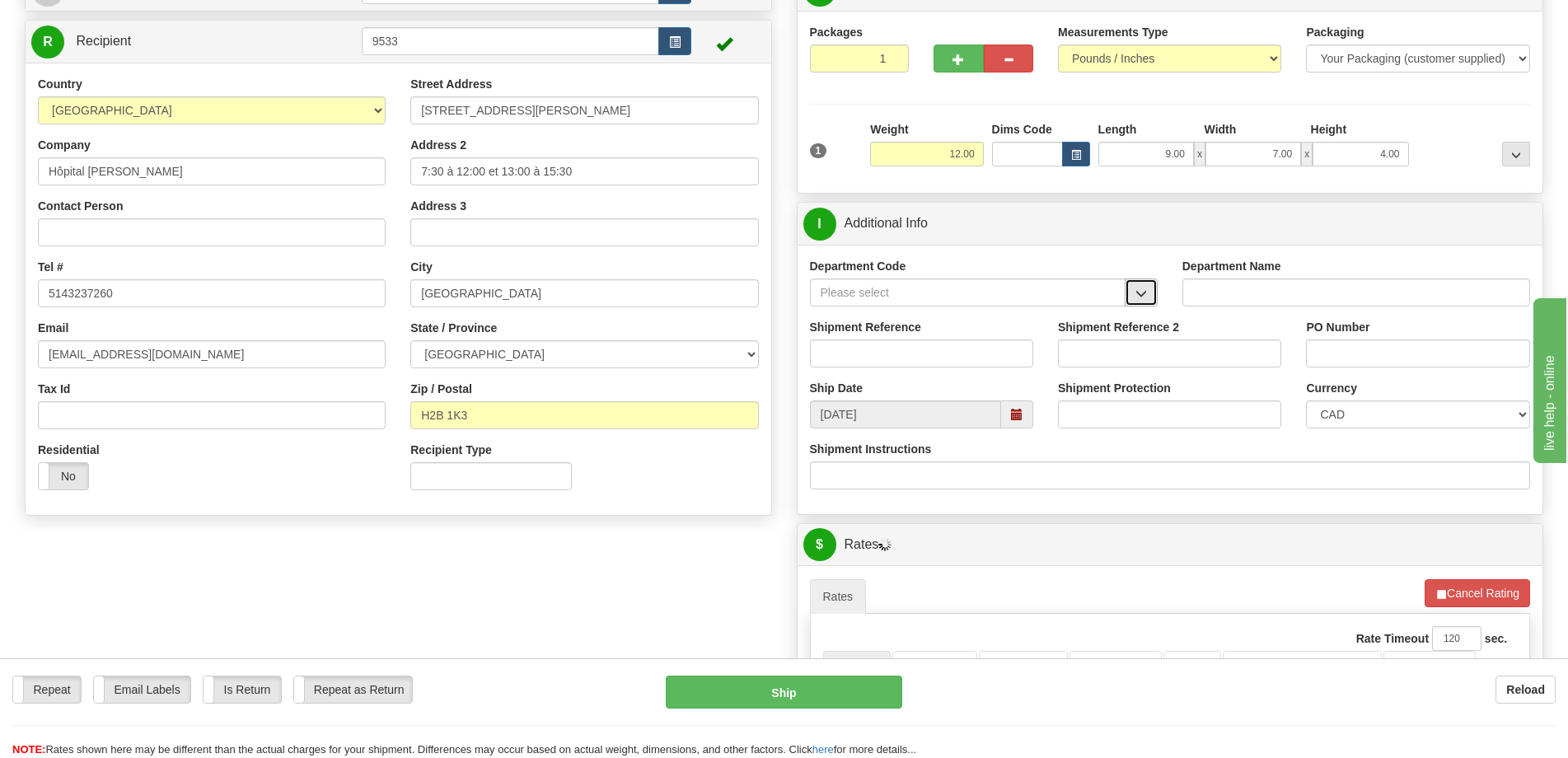
click at [1147, 287] on button "button" at bounding box center [1141, 292] width 33 height 28
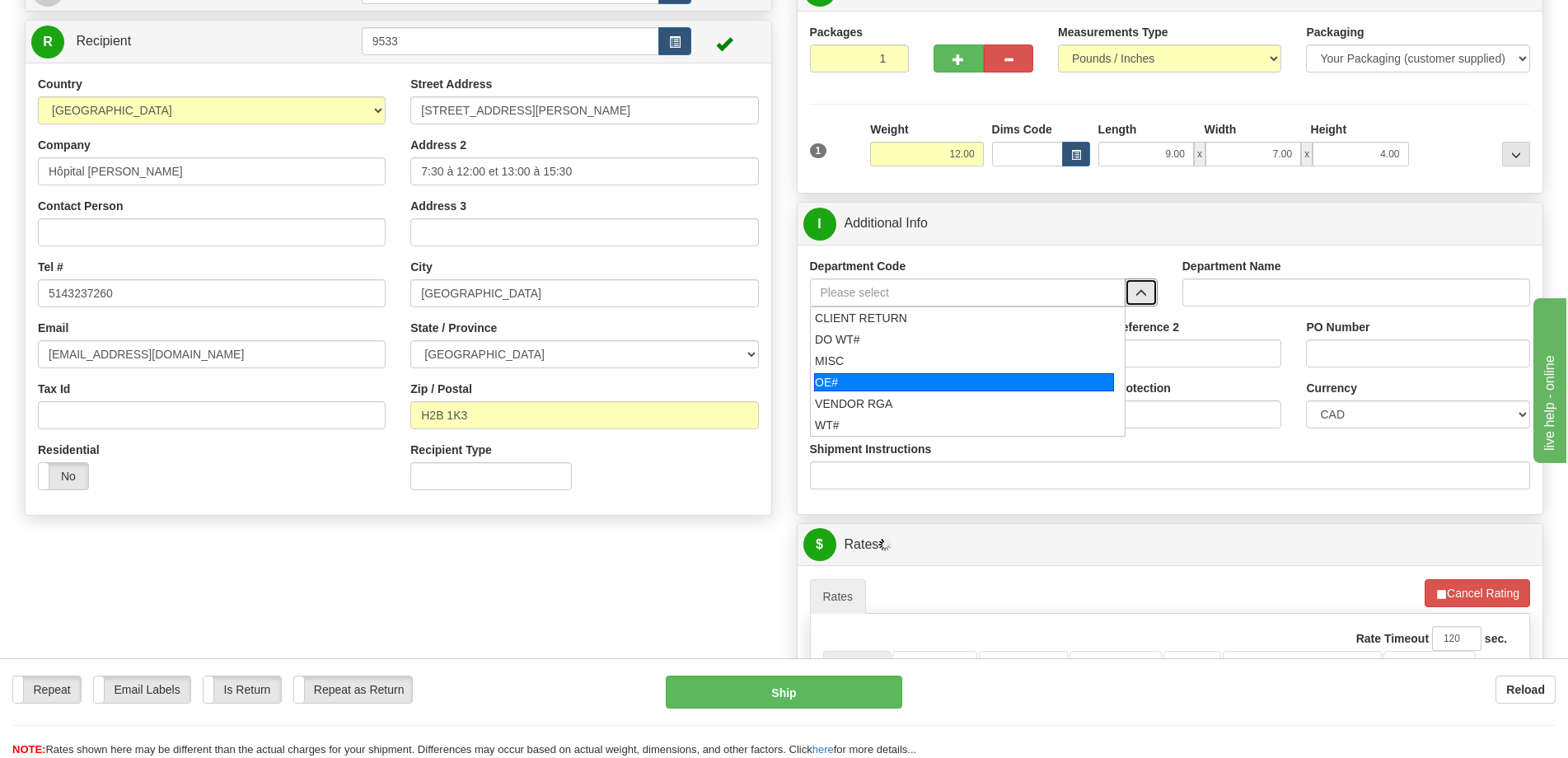
drag, startPoint x: 914, startPoint y: 394, endPoint x: 922, endPoint y: 383, distance: 13.6
click at [922, 383] on ul "CLIENT RETURN DO WT# MISC OE# VENDOR RGA WT#" at bounding box center [968, 372] width 316 height 131
click at [922, 383] on div "OE#" at bounding box center [964, 383] width 300 height 18
type input "OE#"
type input "ORDERS"
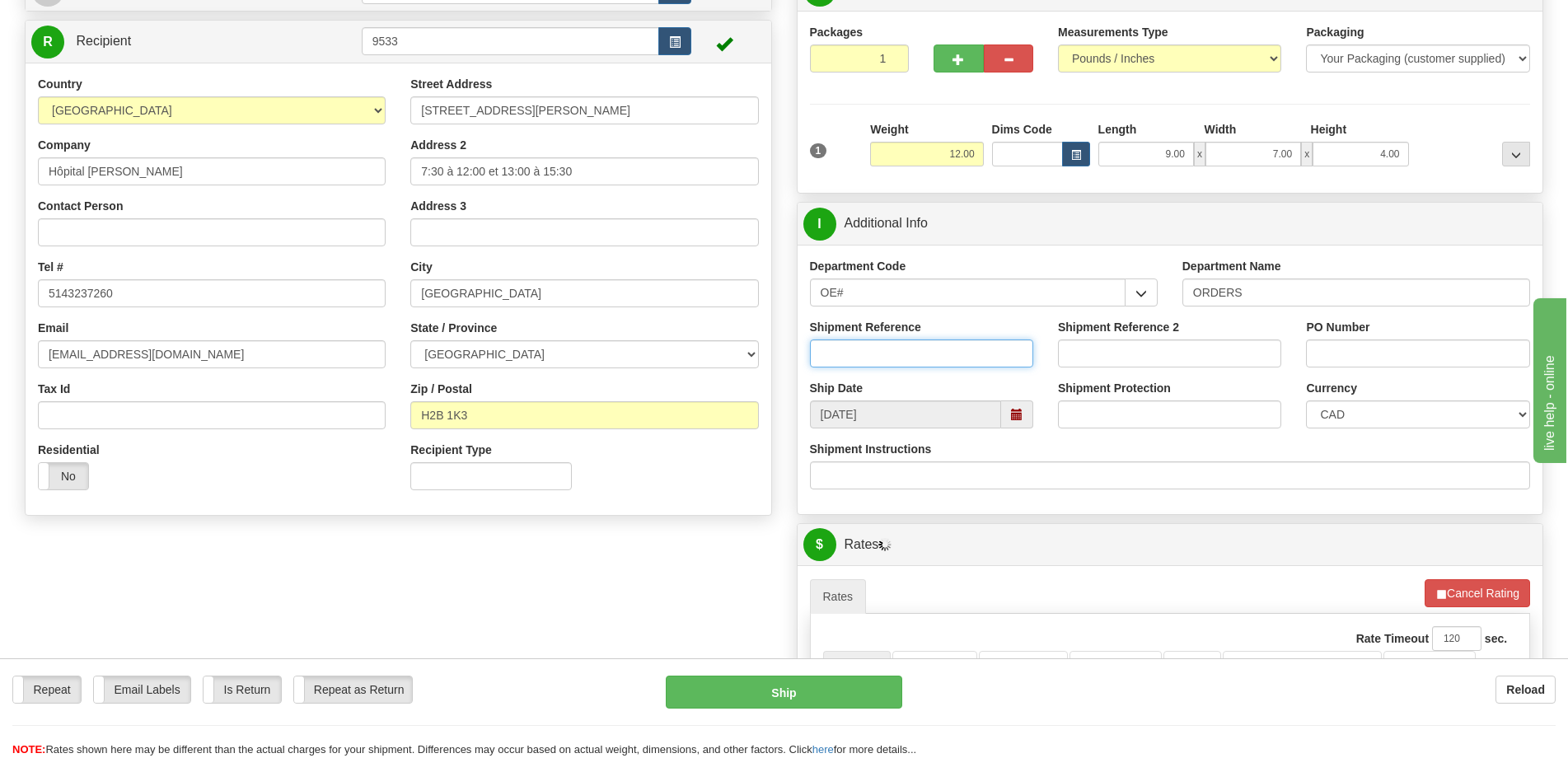
click at [926, 366] on input "Shipment Reference" at bounding box center [921, 353] width 223 height 28
type input "50321748-01"
click at [1396, 377] on div "PO Number" at bounding box center [1417, 349] width 248 height 61
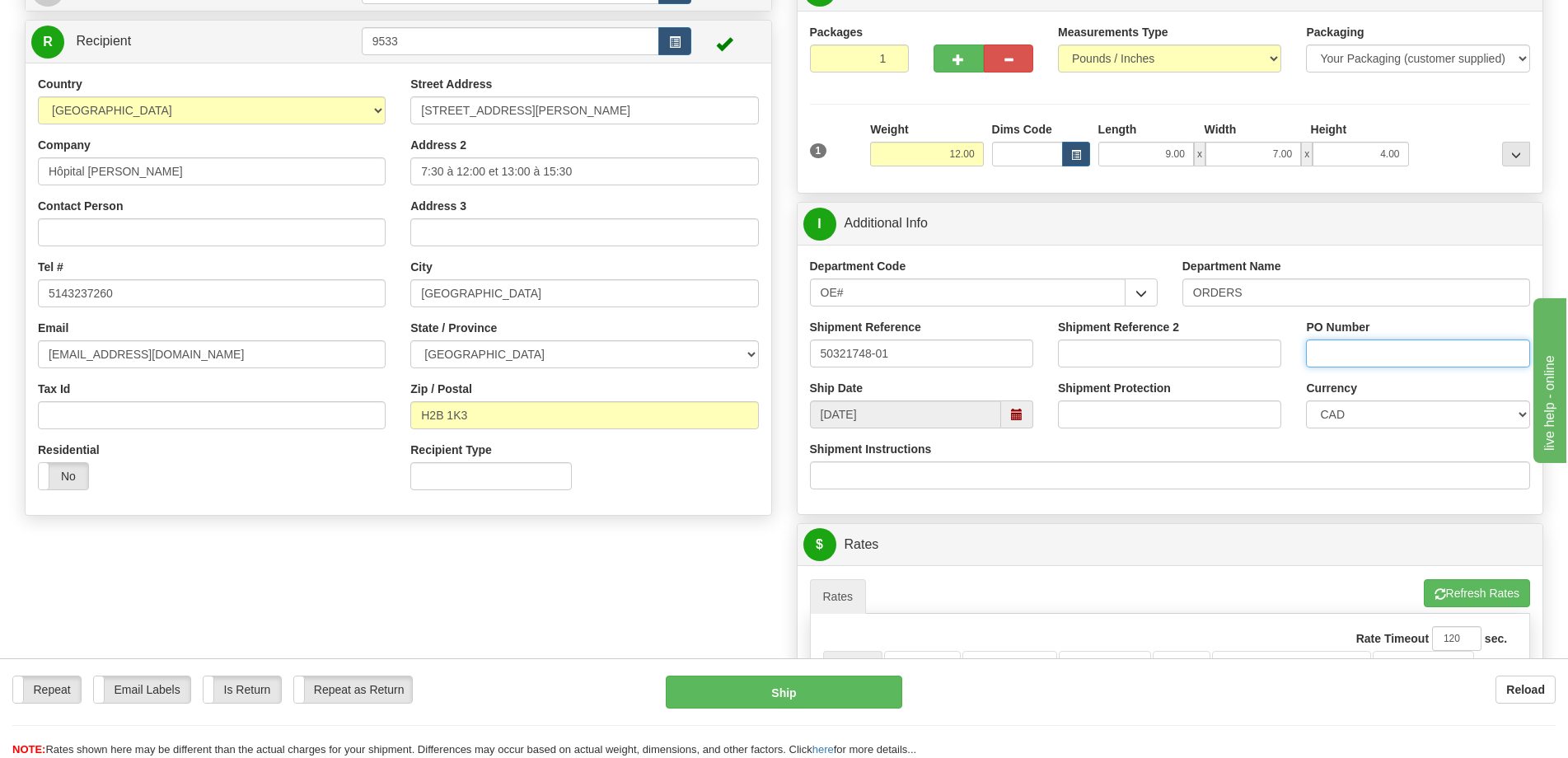
drag, startPoint x: 1398, startPoint y: 364, endPoint x: 1363, endPoint y: 323, distance: 53.9
click at [1370, 331] on div "PO Number" at bounding box center [1417, 344] width 223 height 49
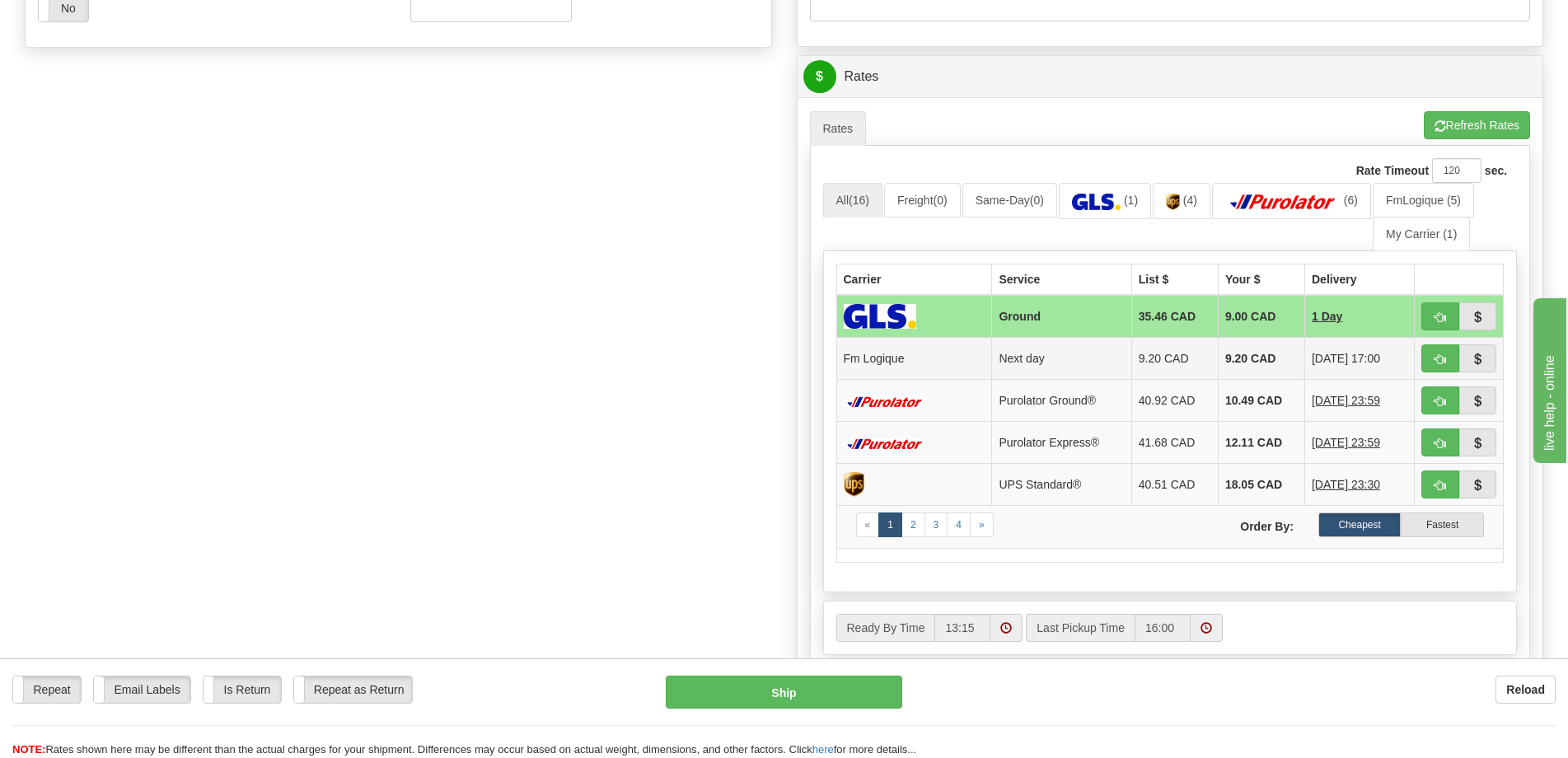
scroll to position [659, 0]
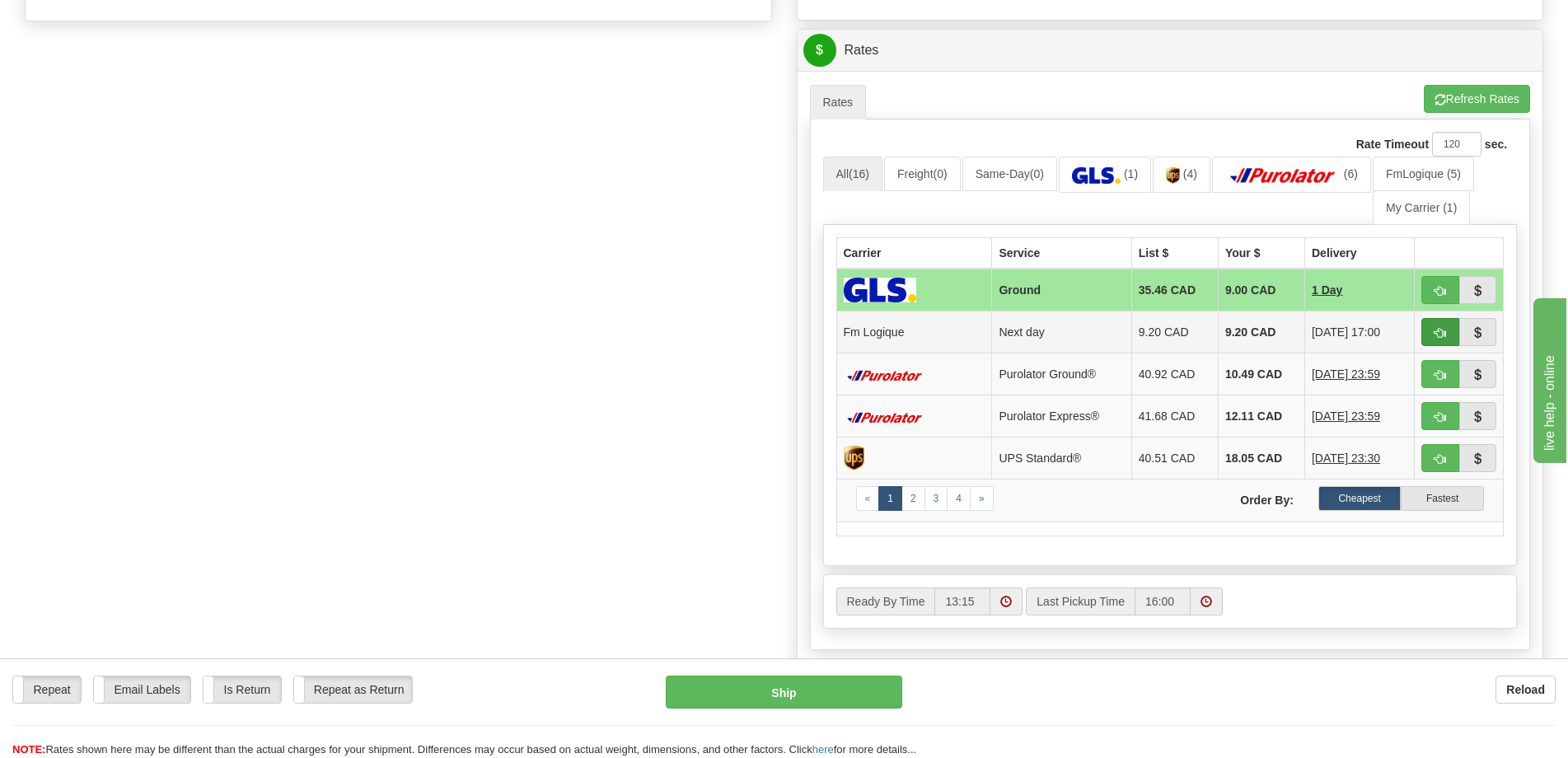
type input "."
click at [1444, 328] on span "button" at bounding box center [1440, 334] width 12 height 11
type input "jour"
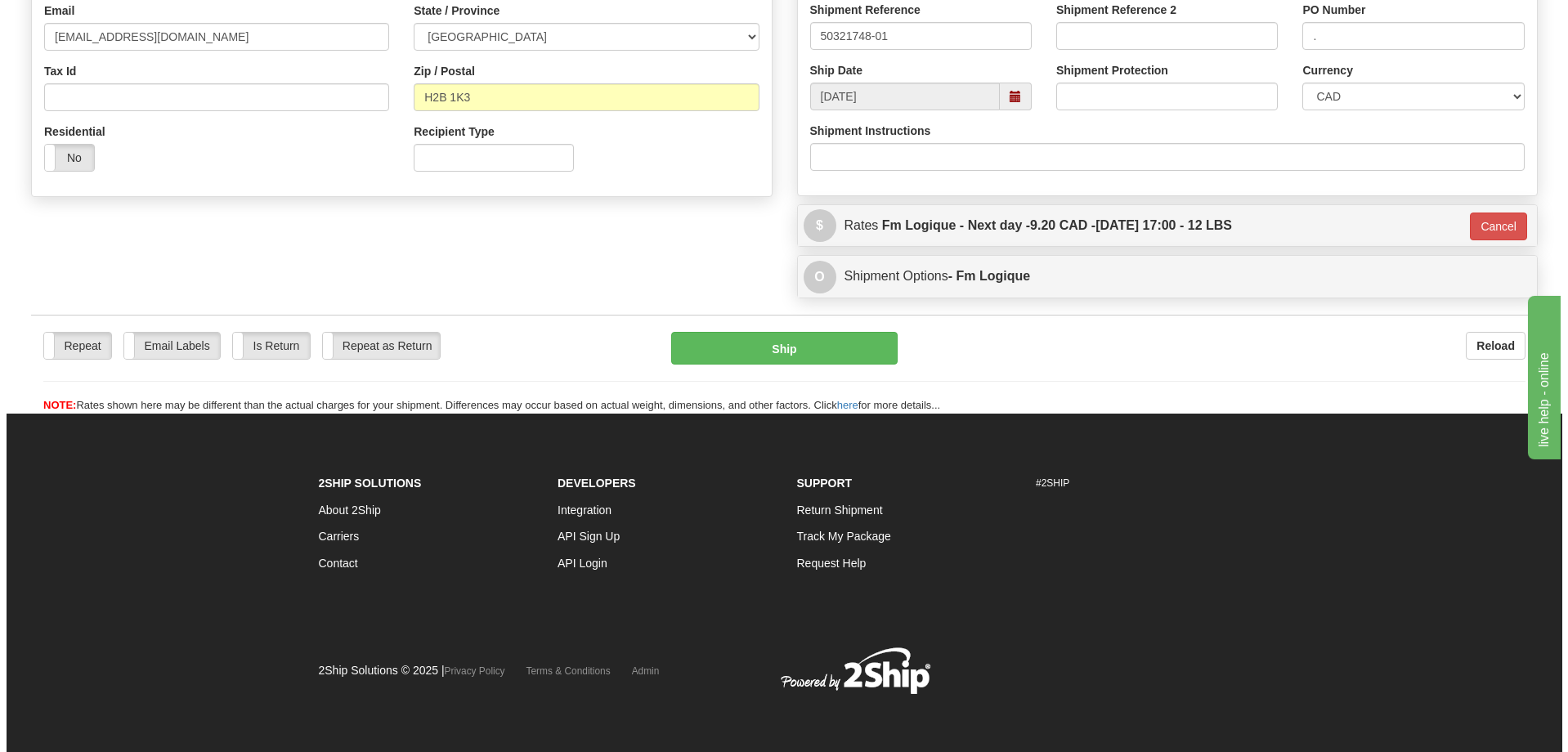
scroll to position [479, 0]
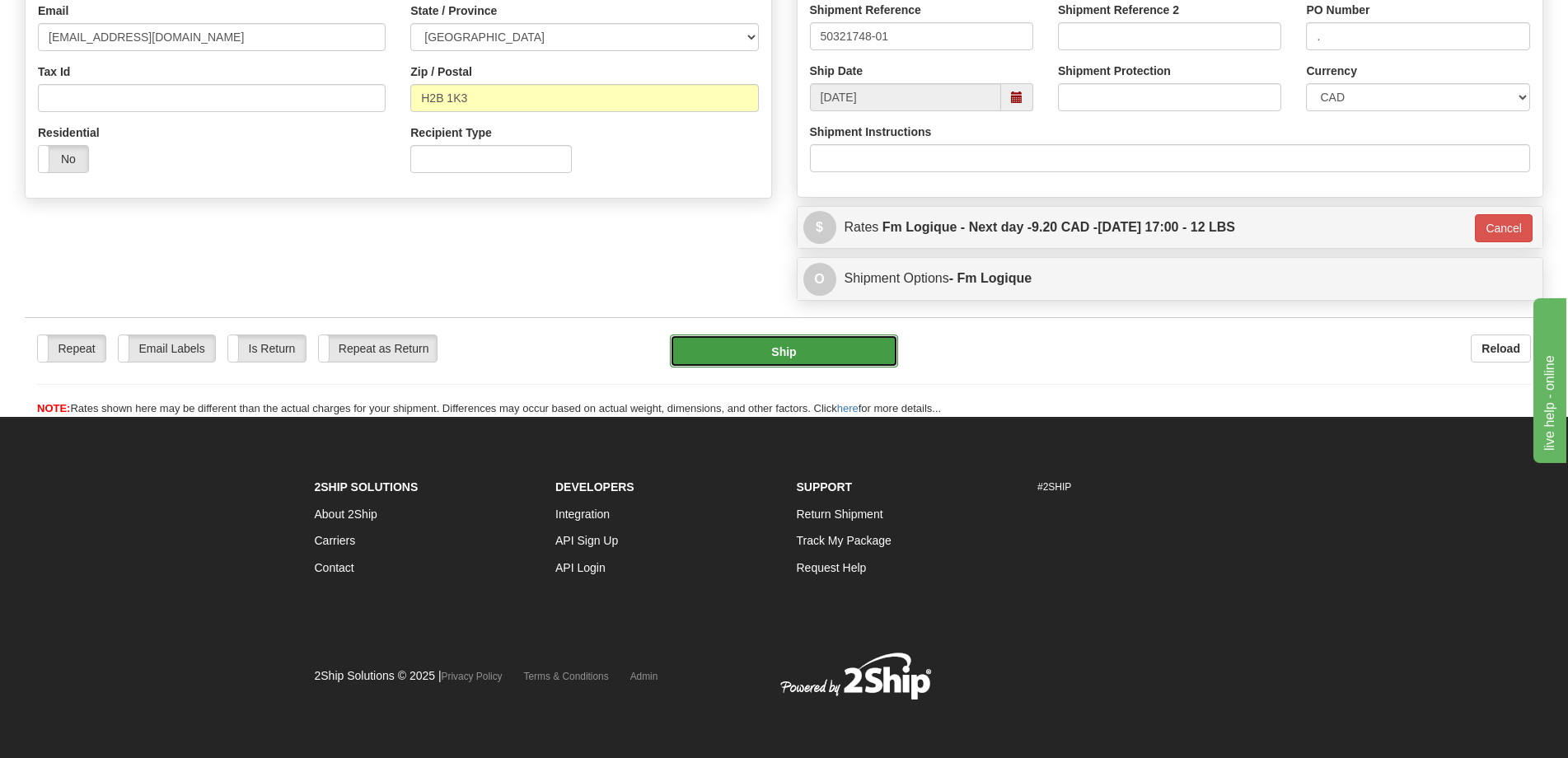
click at [823, 355] on button "Ship" at bounding box center [784, 351] width 229 height 33
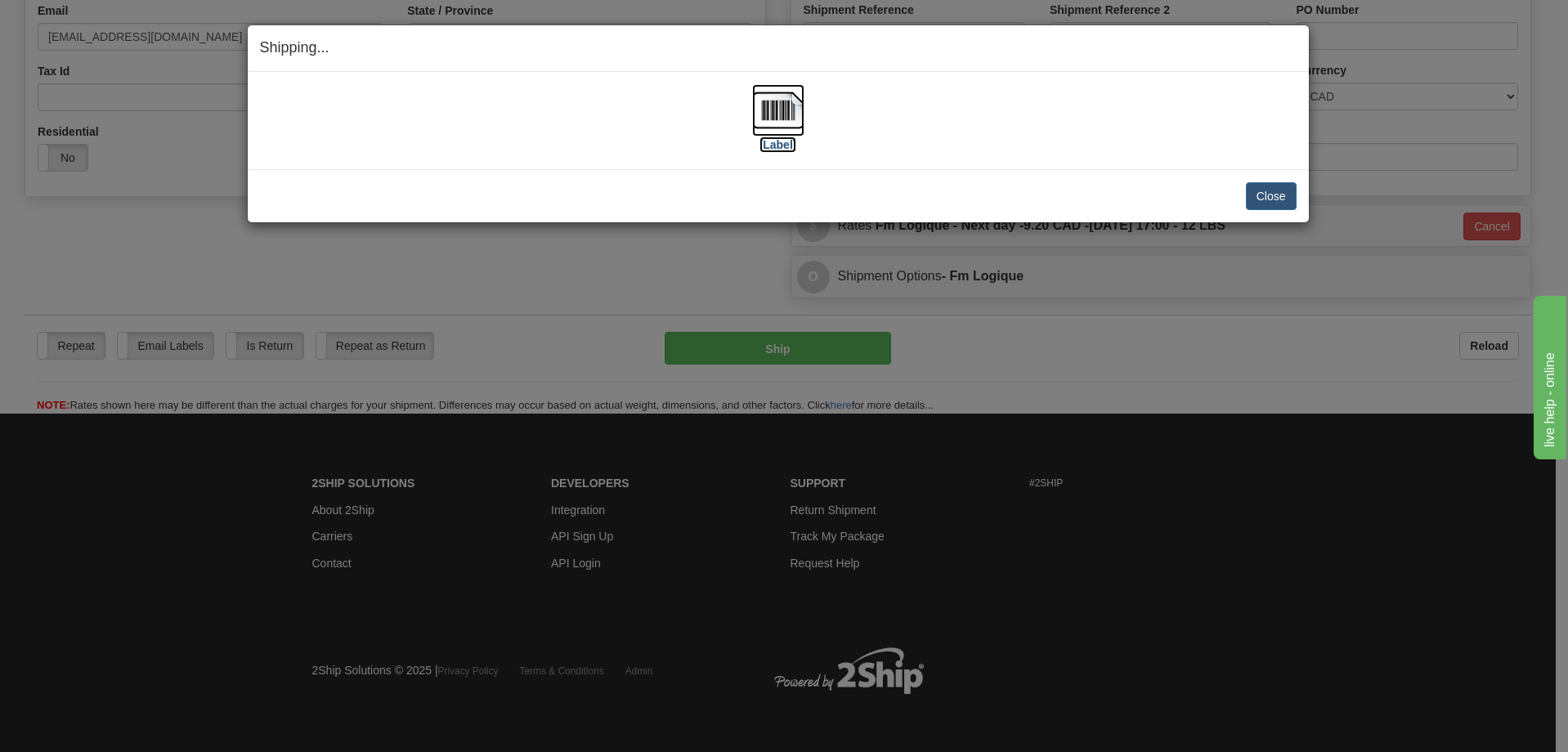
click at [781, 130] on img at bounding box center [779, 111] width 52 height 52
click at [1266, 193] on button "Close" at bounding box center [1271, 196] width 50 height 28
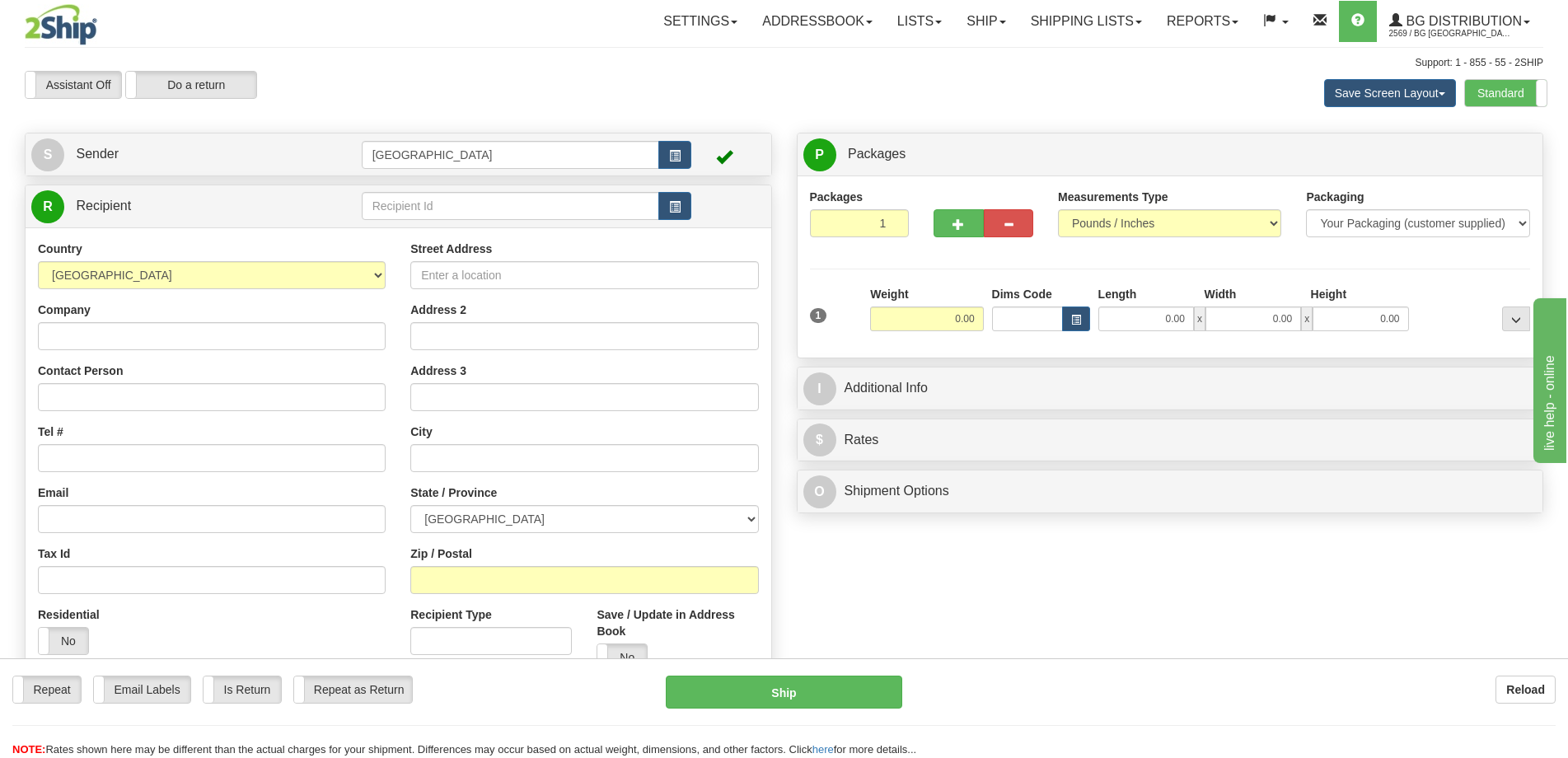
click at [652, 78] on div "Assistant On Assistant Off Do a return Do a return" at bounding box center [334, 84] width 643 height 28
click at [652, 77] on div "Assistant On Assistant Off Do a return Do a return" at bounding box center [334, 84] width 643 height 28
